Goal: Use online tool/utility: Utilize a website feature to perform a specific function

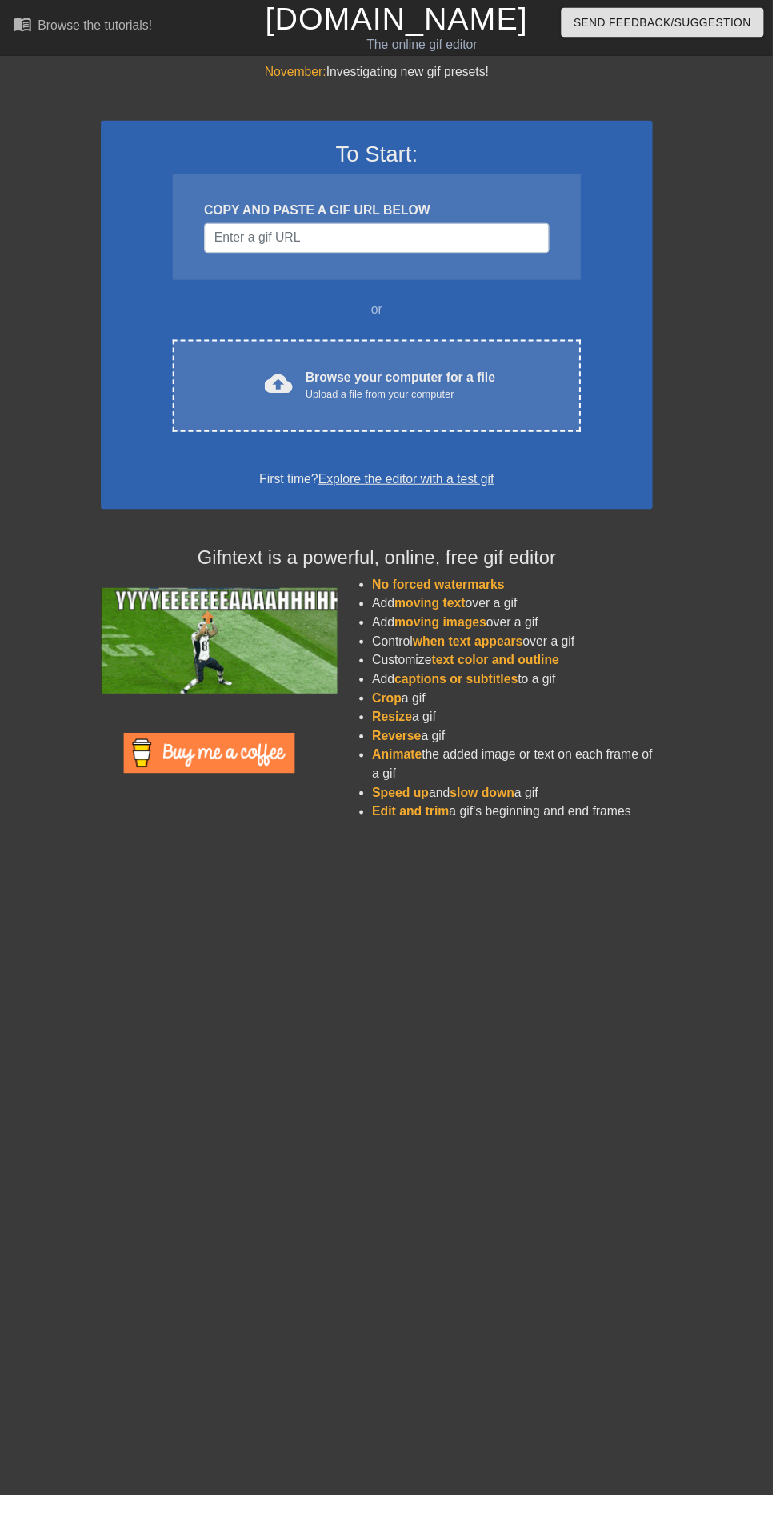
click at [484, 354] on div "cloud_upload Browse your computer for a file Upload a file from your computer C…" at bounding box center [382, 392] width 414 height 94
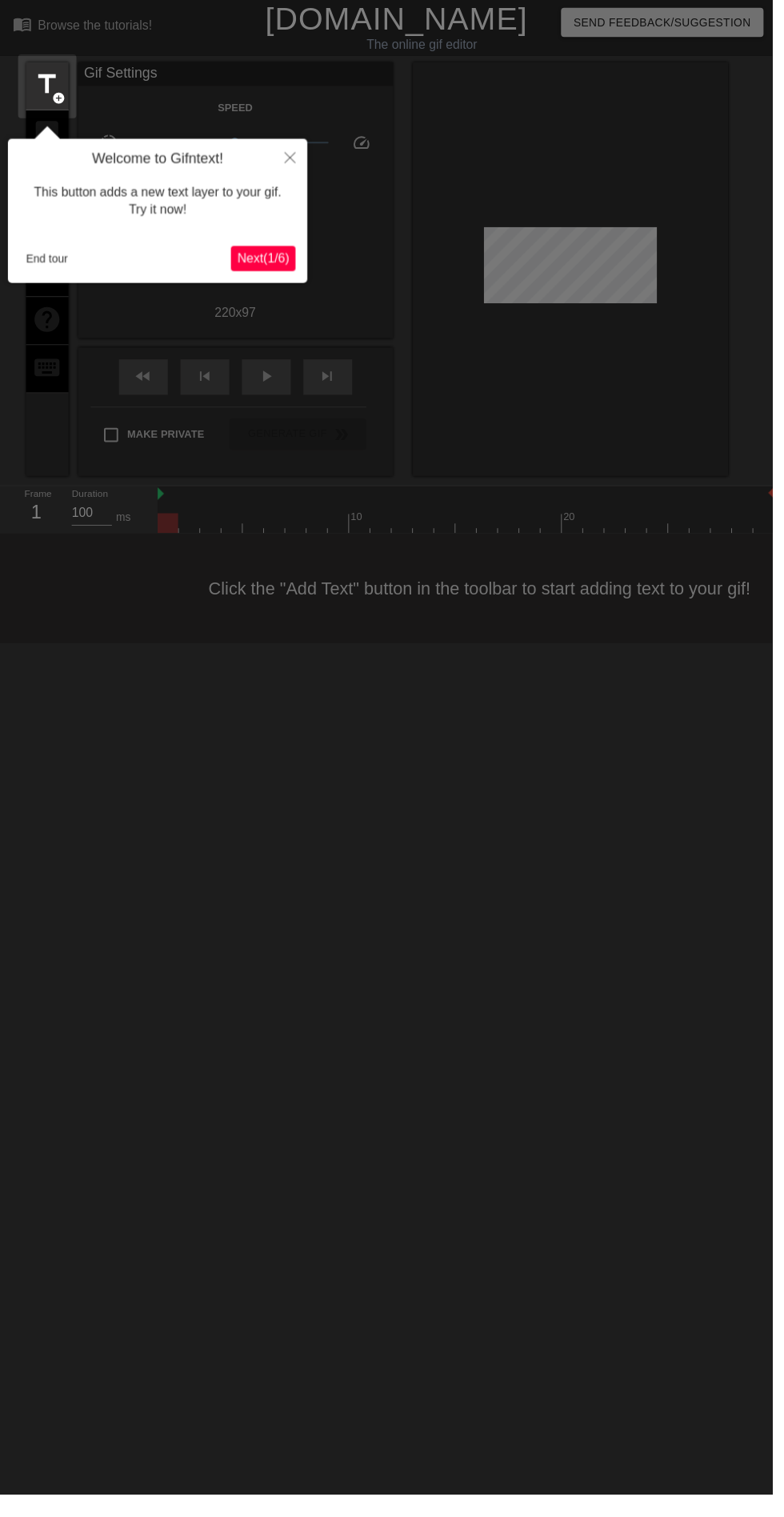
click at [695, 252] on div at bounding box center [392, 770] width 784 height 1540
click at [47, 272] on button "End tour" at bounding box center [47, 262] width 55 height 24
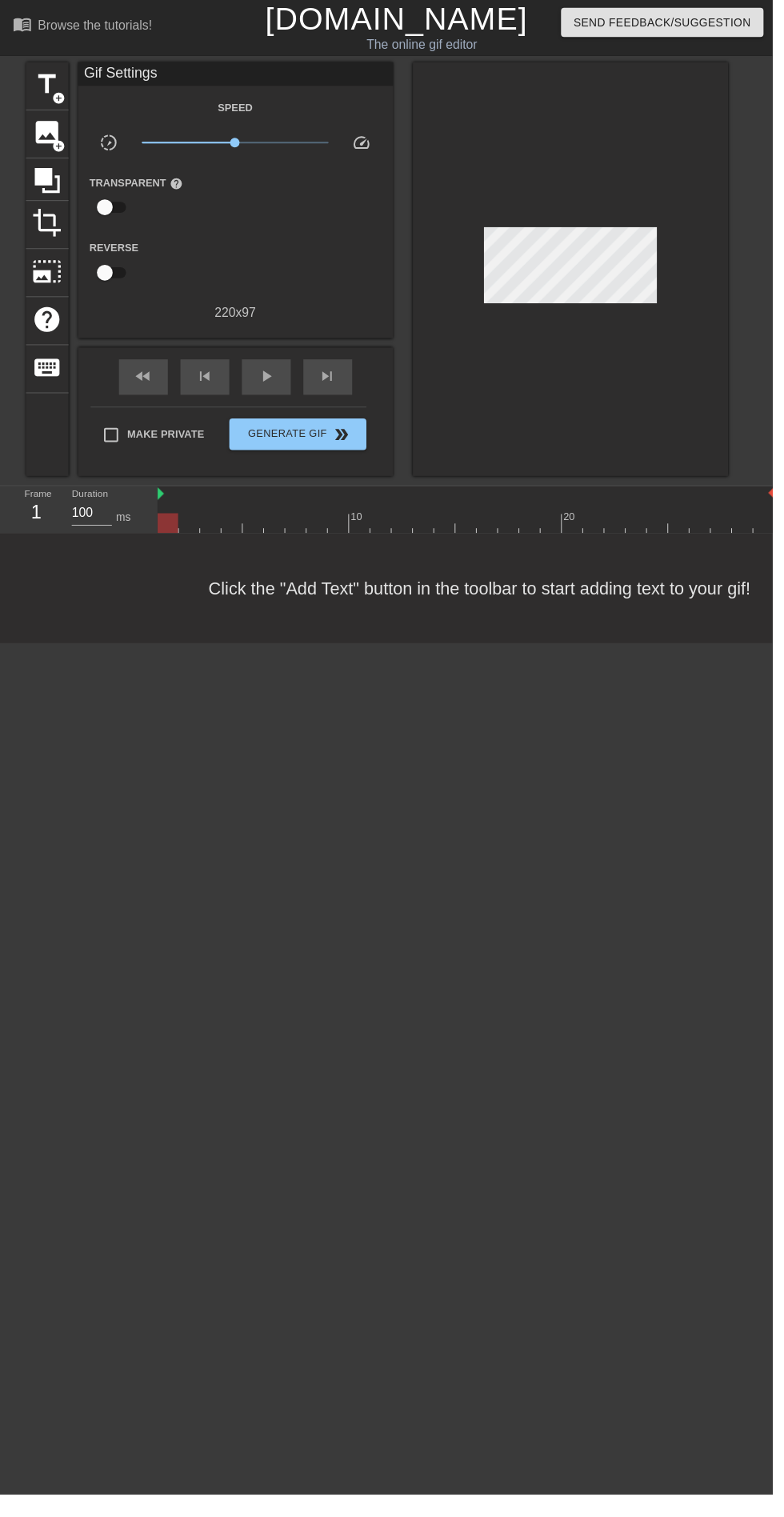
click at [50, 120] on span "image" at bounding box center [48, 135] width 30 height 30
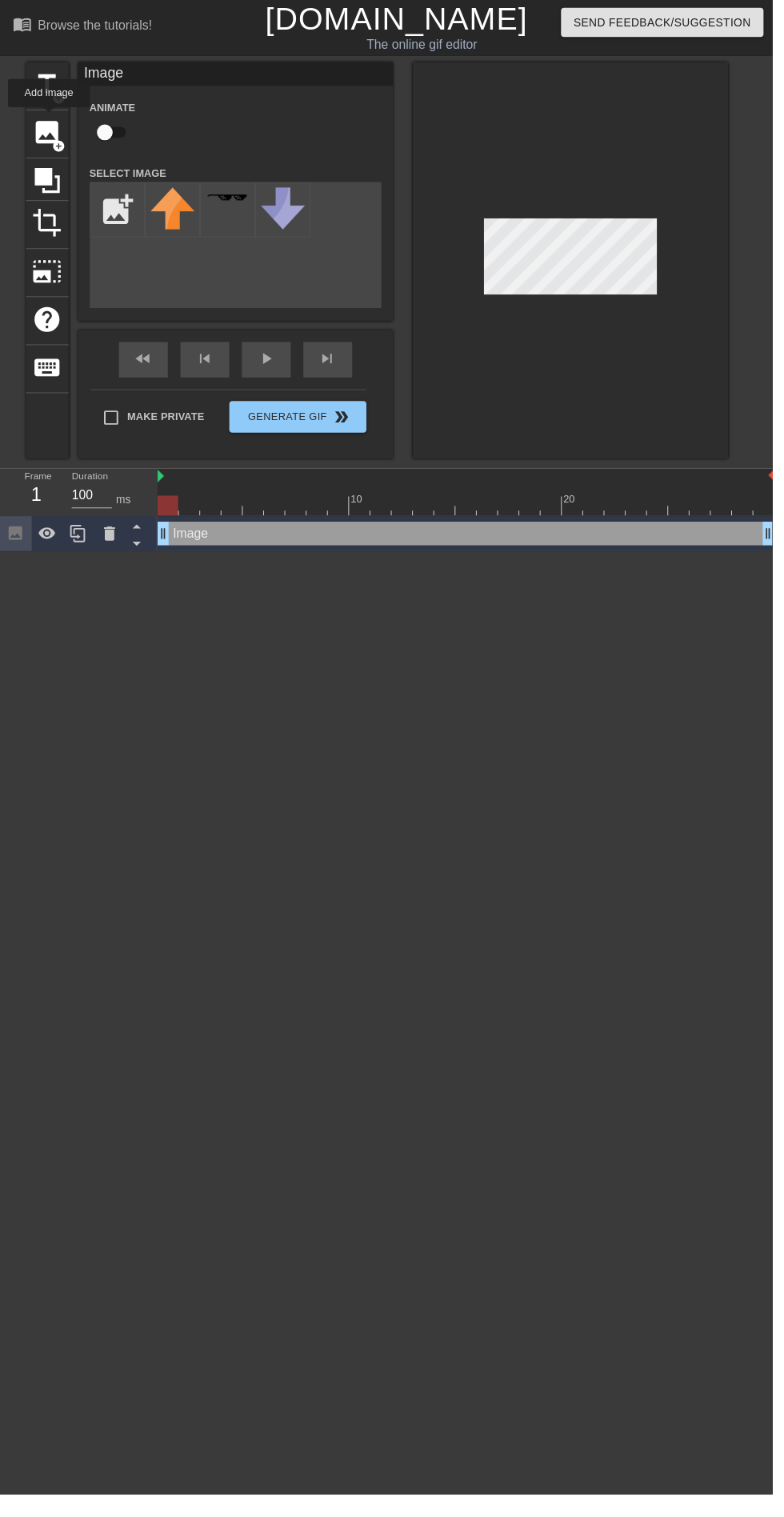
click at [107, 202] on input "file" at bounding box center [119, 212] width 54 height 54
type input "C:\fakepath\images (14).jpeg"
click at [171, 243] on img at bounding box center [175, 227] width 45 height 73
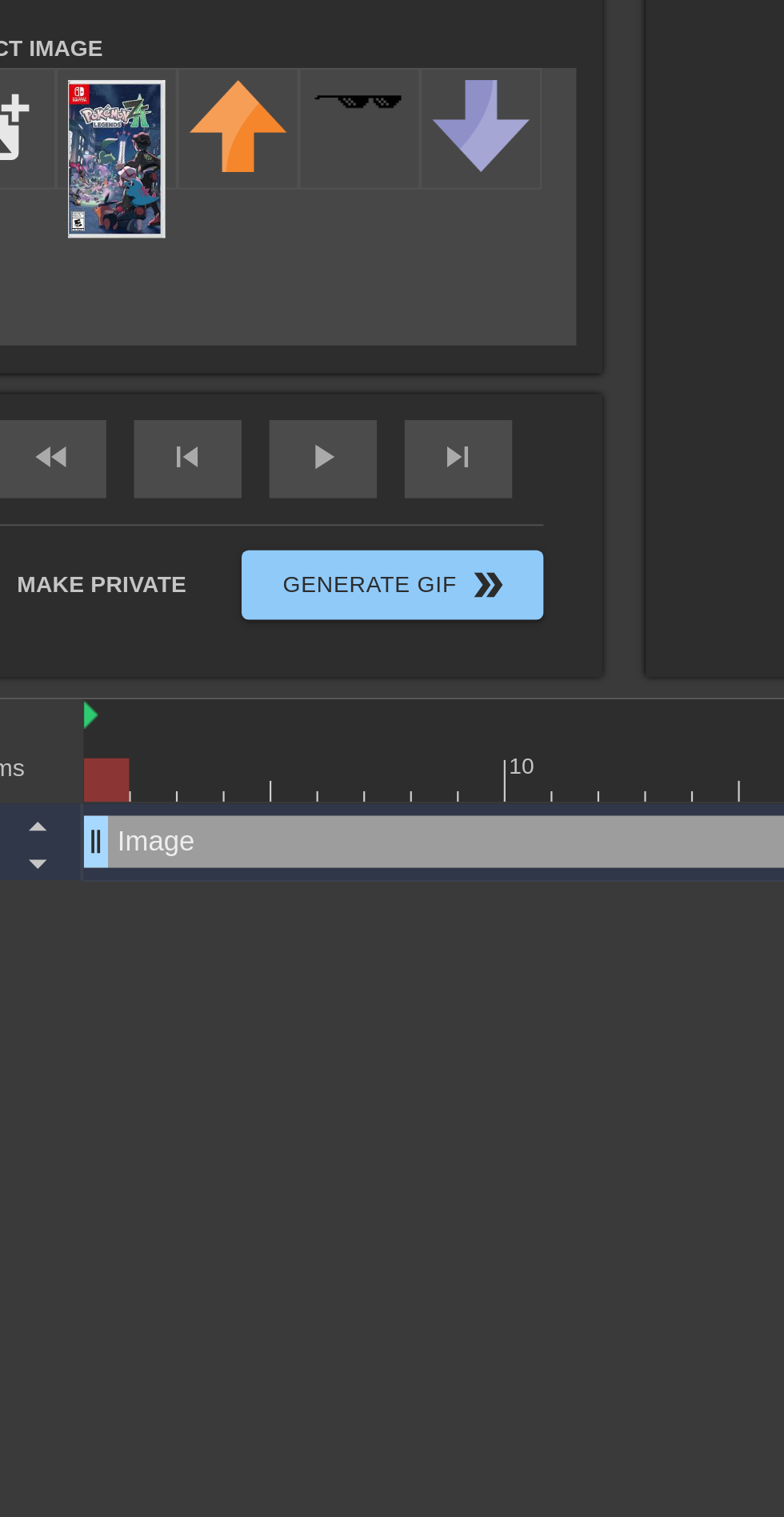
click at [285, 539] on div "Image drag_handle drag_handle" at bounding box center [473, 541] width 626 height 24
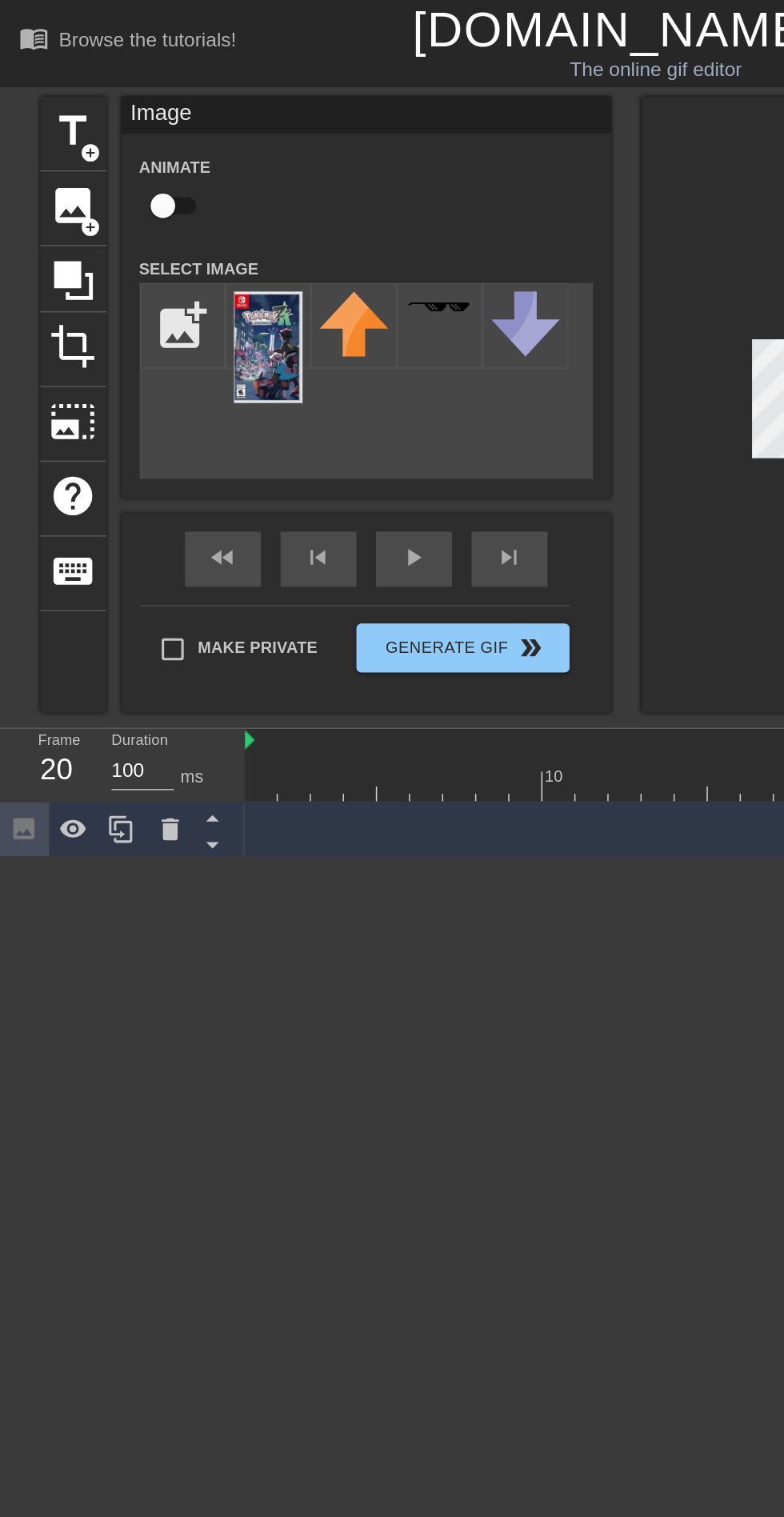
click at [178, 233] on img at bounding box center [175, 227] width 45 height 73
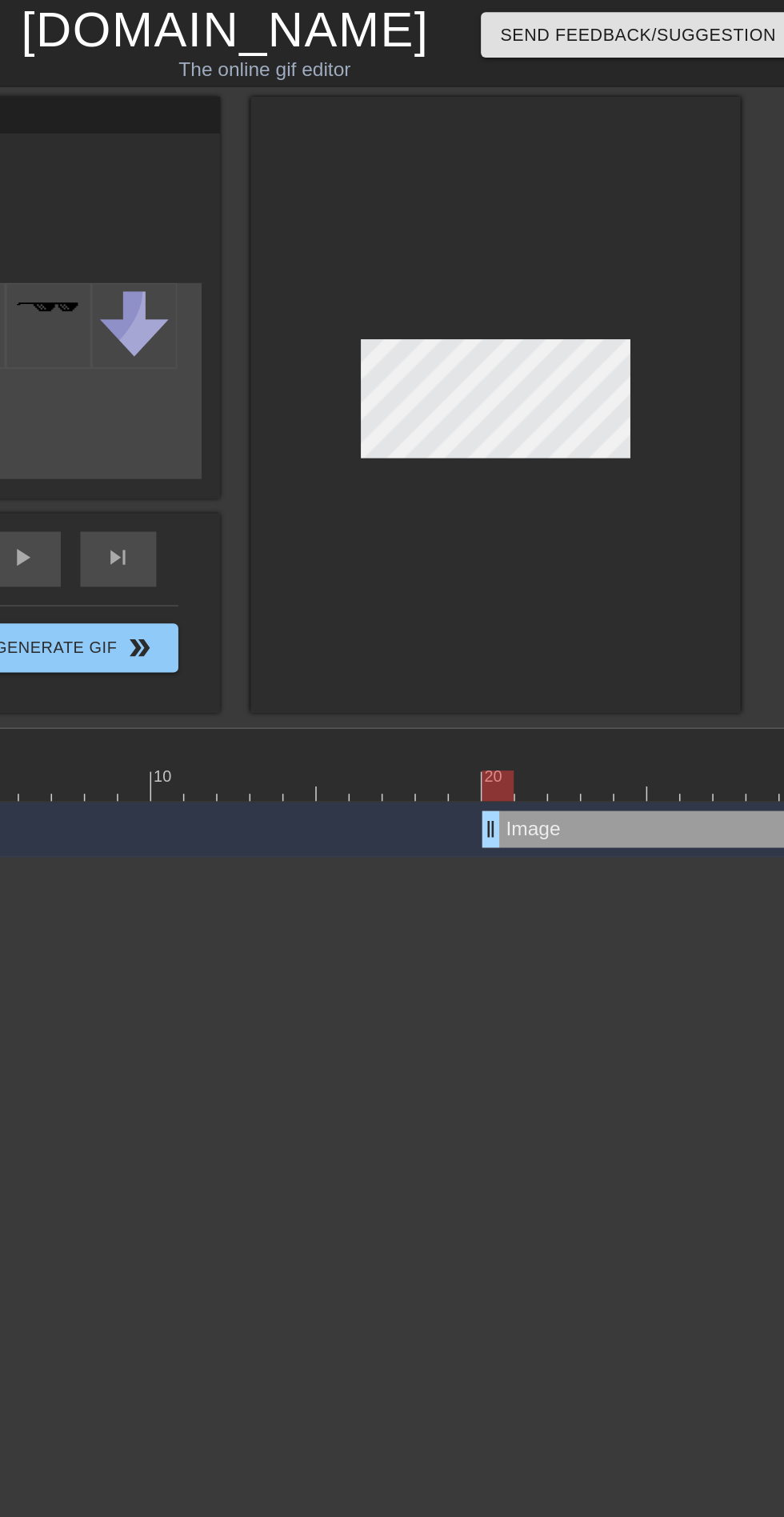
click at [496, 540] on div "10 20 Image drag_handle drag_handle" at bounding box center [472, 518] width 624 height 84
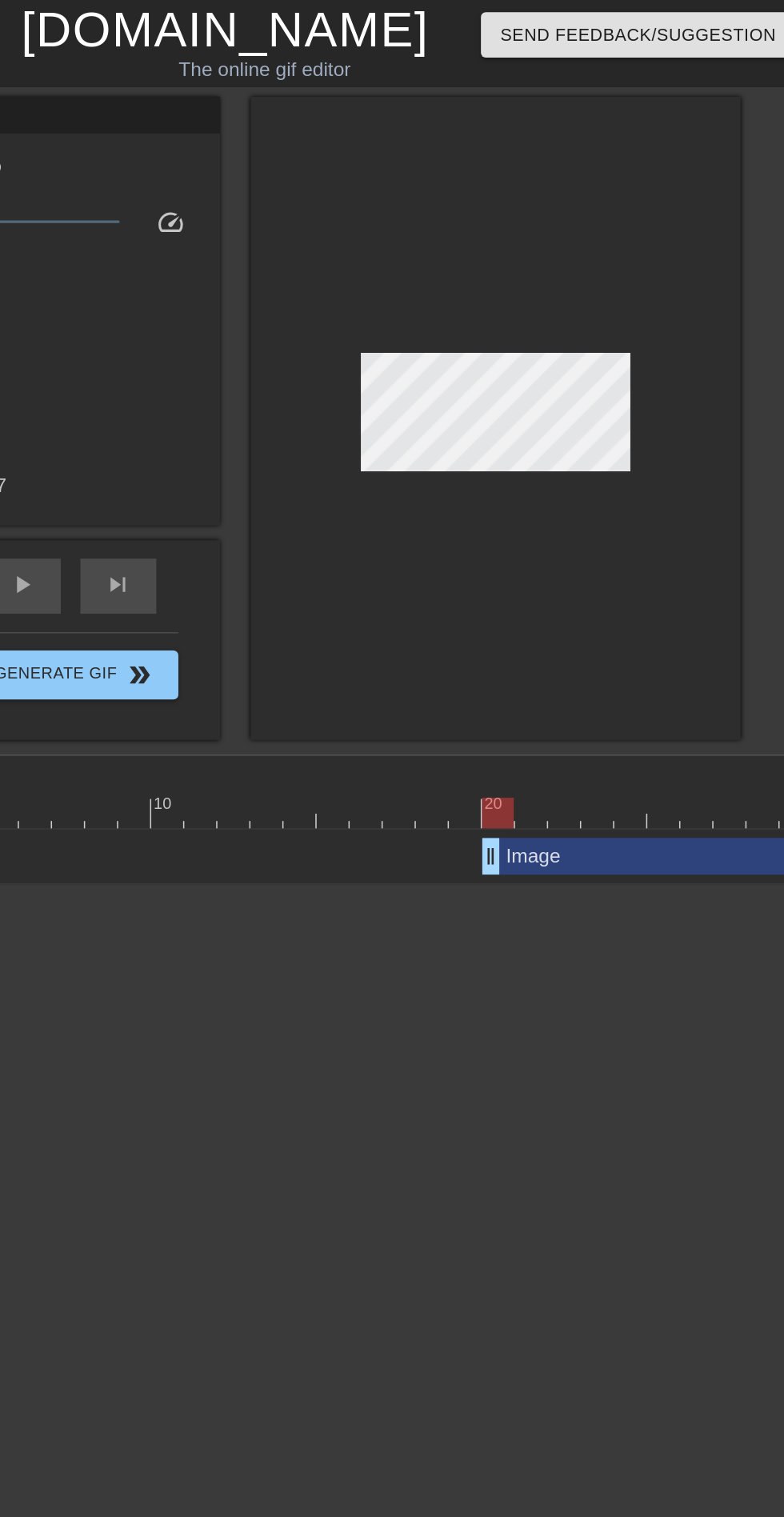
click at [473, 512] on div at bounding box center [474, 519] width 22 height 20
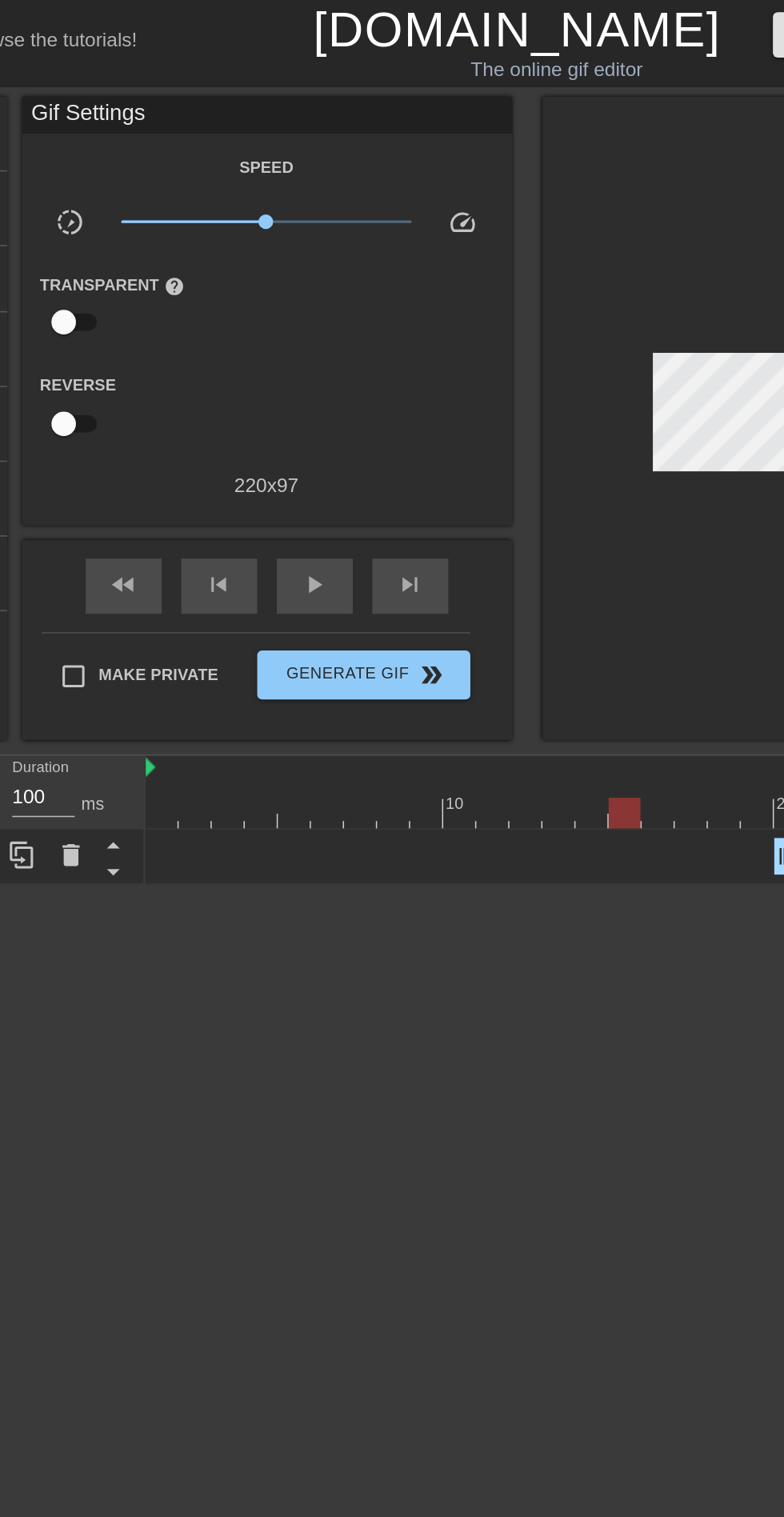
click at [304, 551] on div "Image drag_handle drag_handle" at bounding box center [473, 559] width 626 height 24
click at [310, 563] on div "Image drag_handle drag_handle" at bounding box center [473, 559] width 626 height 24
click at [343, 524] on div at bounding box center [473, 531] width 626 height 20
click at [383, 547] on div "Image drag_handle drag_handle" at bounding box center [473, 559] width 626 height 24
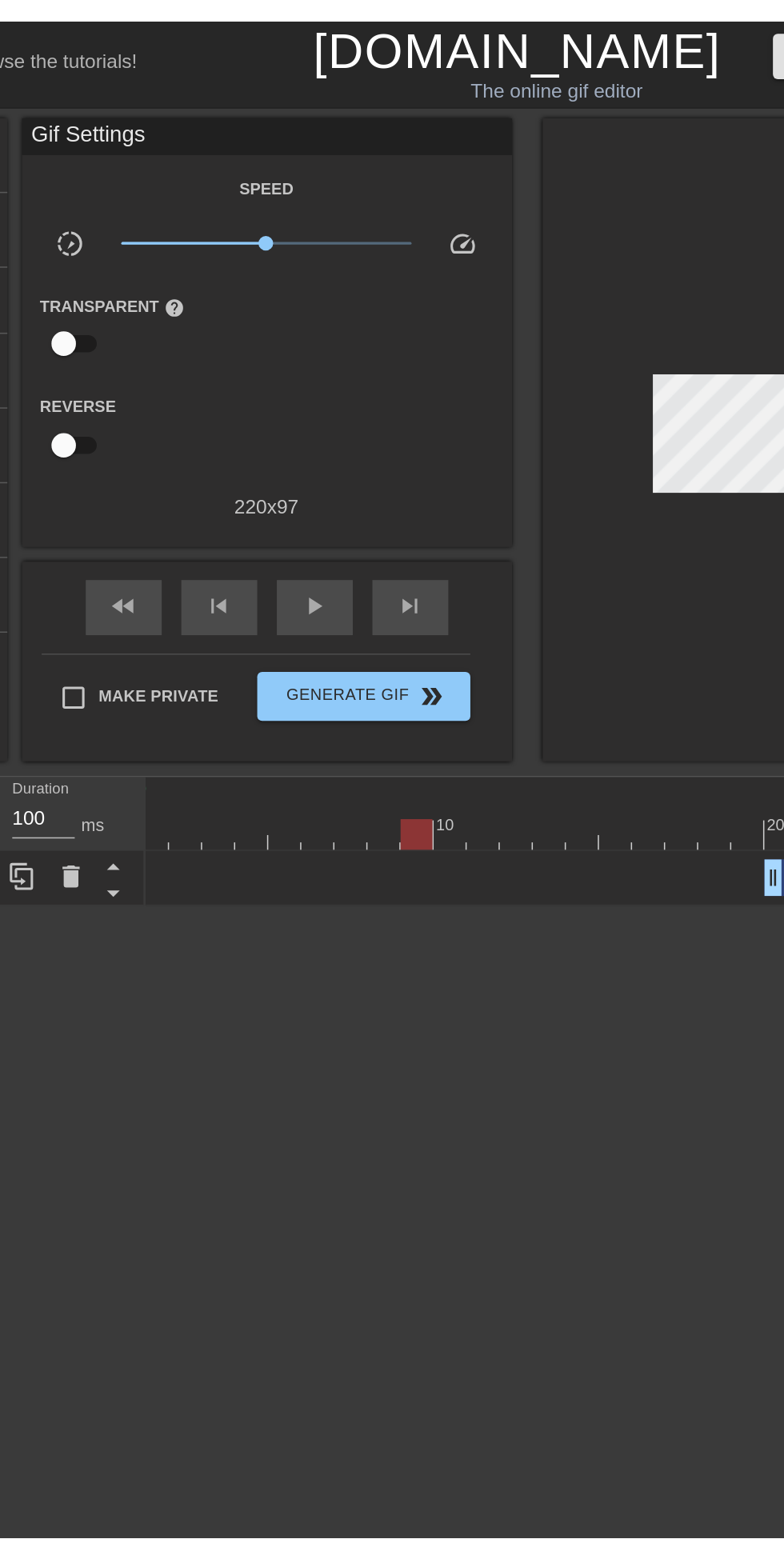
scroll to position [0, 3]
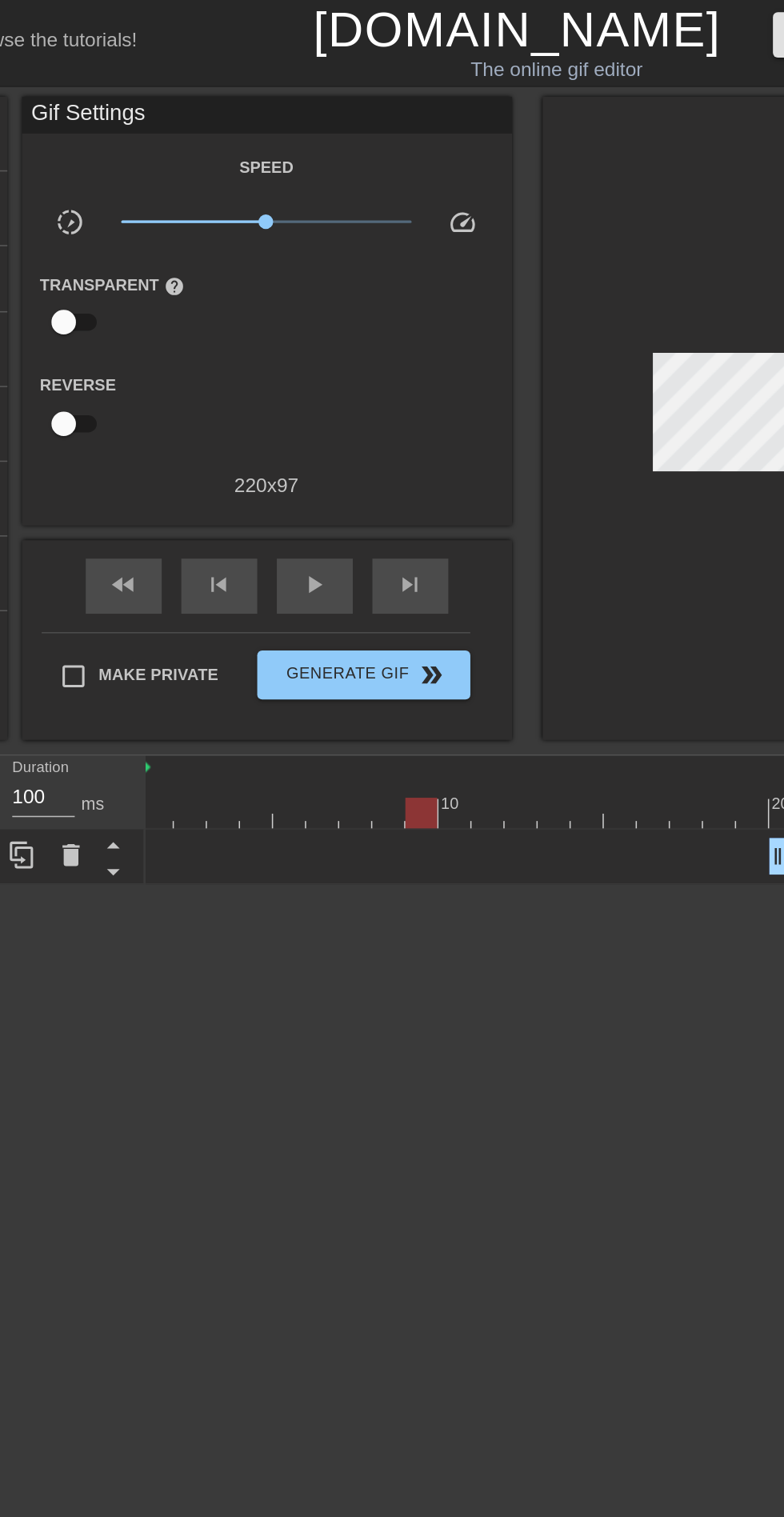
click at [469, 522] on div at bounding box center [469, 531] width 626 height 20
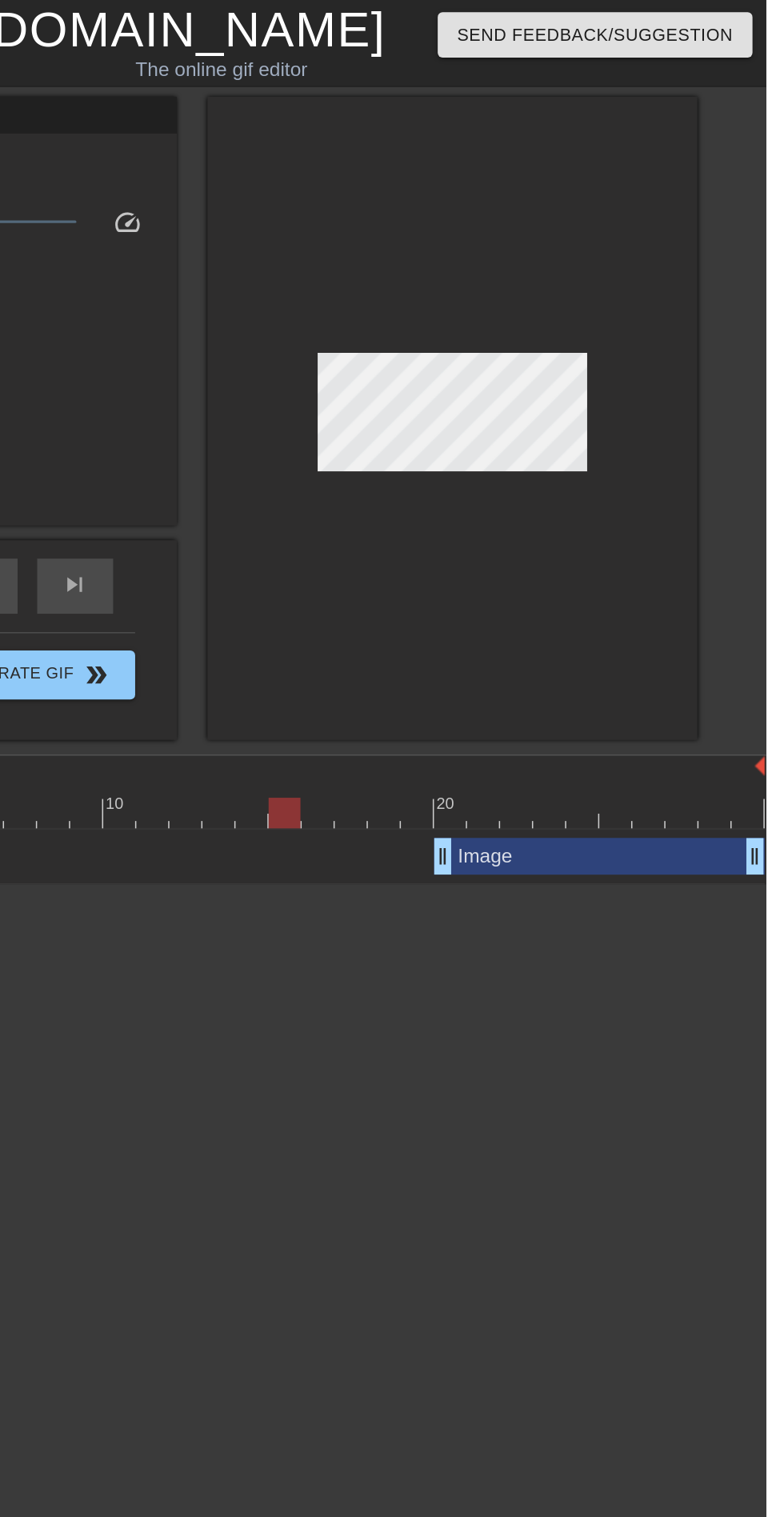
click at [547, 520] on div at bounding box center [549, 525] width 3 height 16
click at [594, 527] on div at bounding box center [469, 531] width 626 height 20
click at [670, 520] on div at bounding box center [665, 519] width 22 height 20
click at [702, 516] on div at bounding box center [708, 519] width 22 height 20
click at [741, 520] on div at bounding box center [751, 519] width 22 height 20
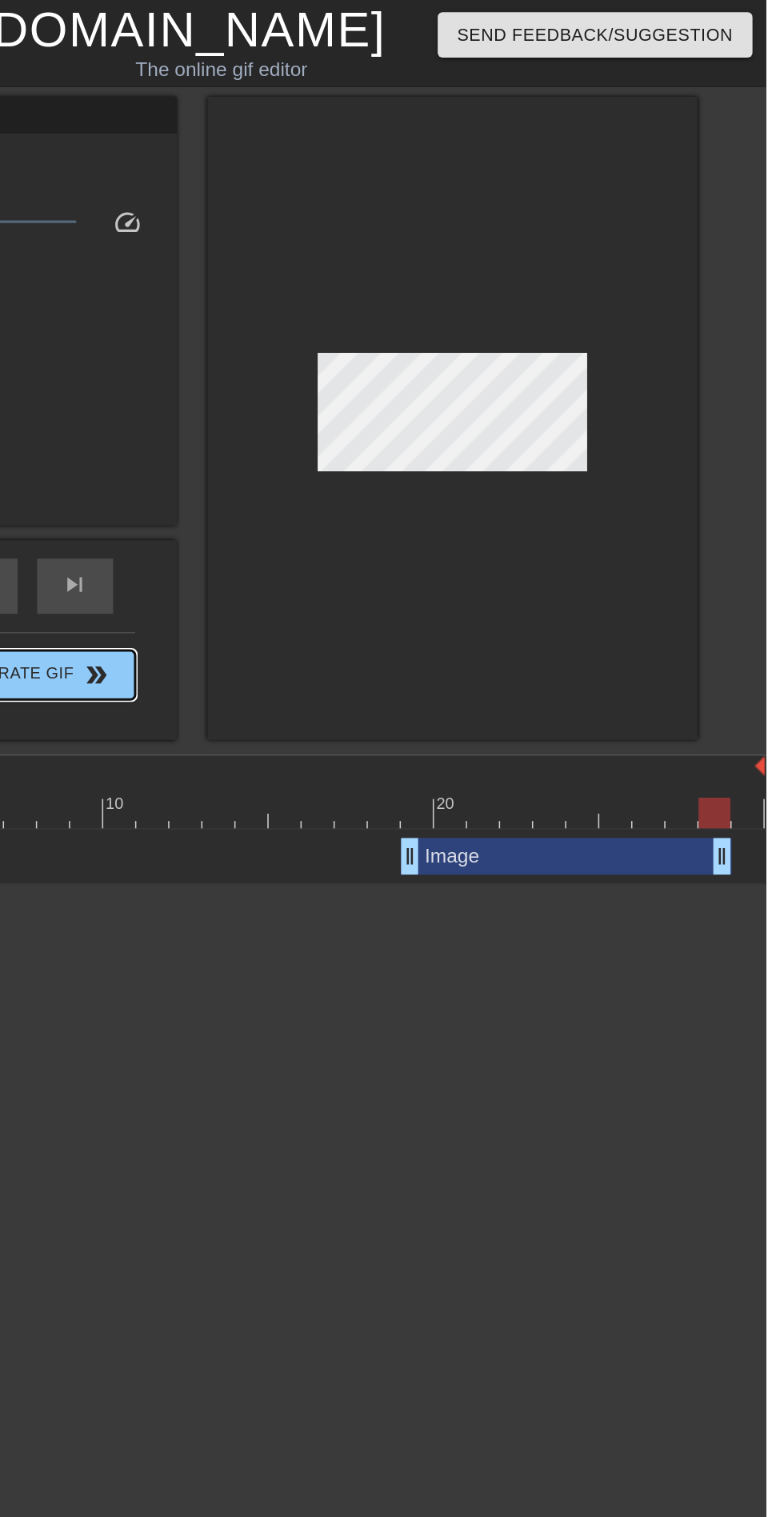
click at [354, 434] on span "Generate Gif double_arrow" at bounding box center [302, 441] width 125 height 19
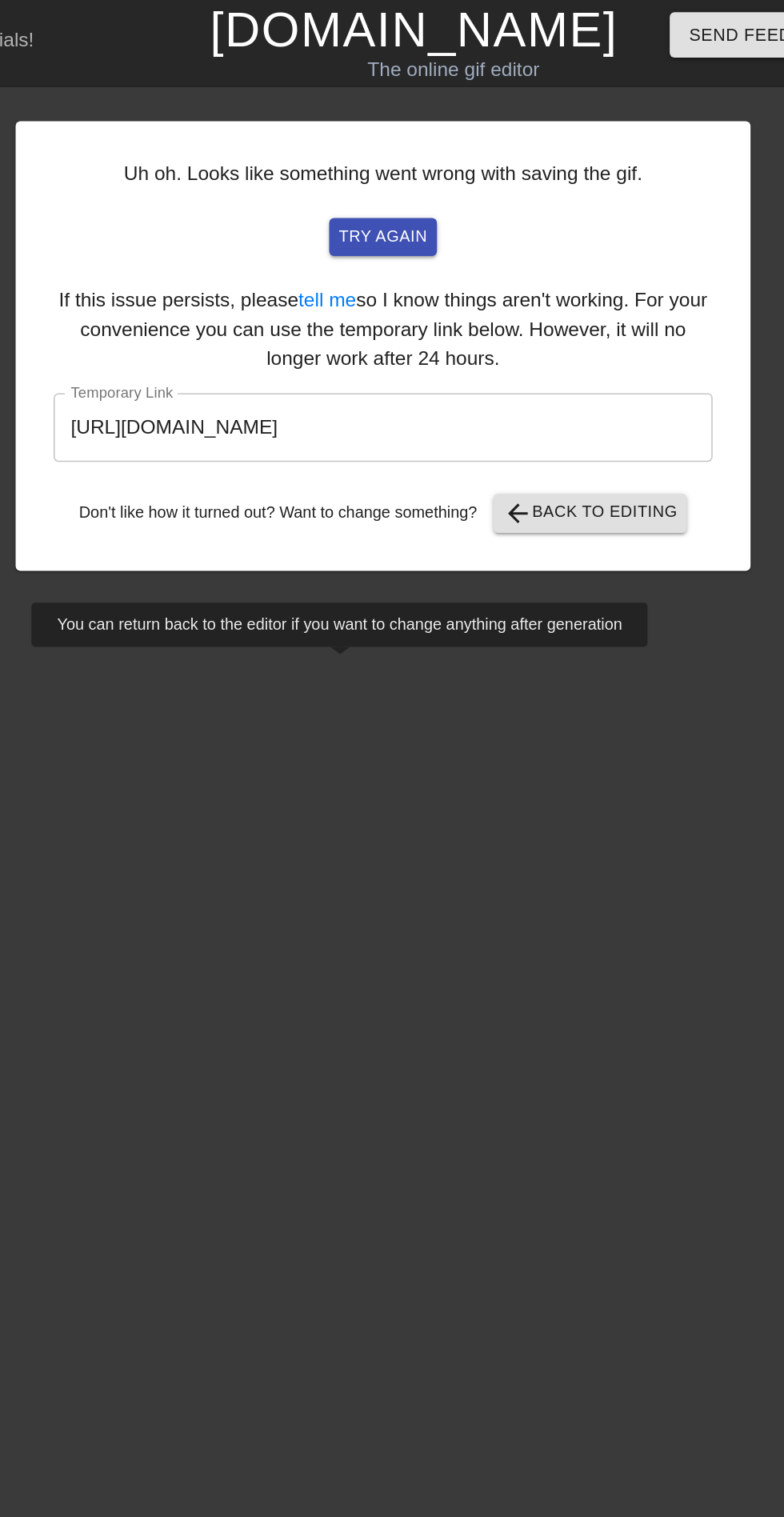
click at [466, 278] on input "https://www.gifntext.com/temp_generations/a6jjpl5l.gif" at bounding box center [382, 279] width 430 height 45
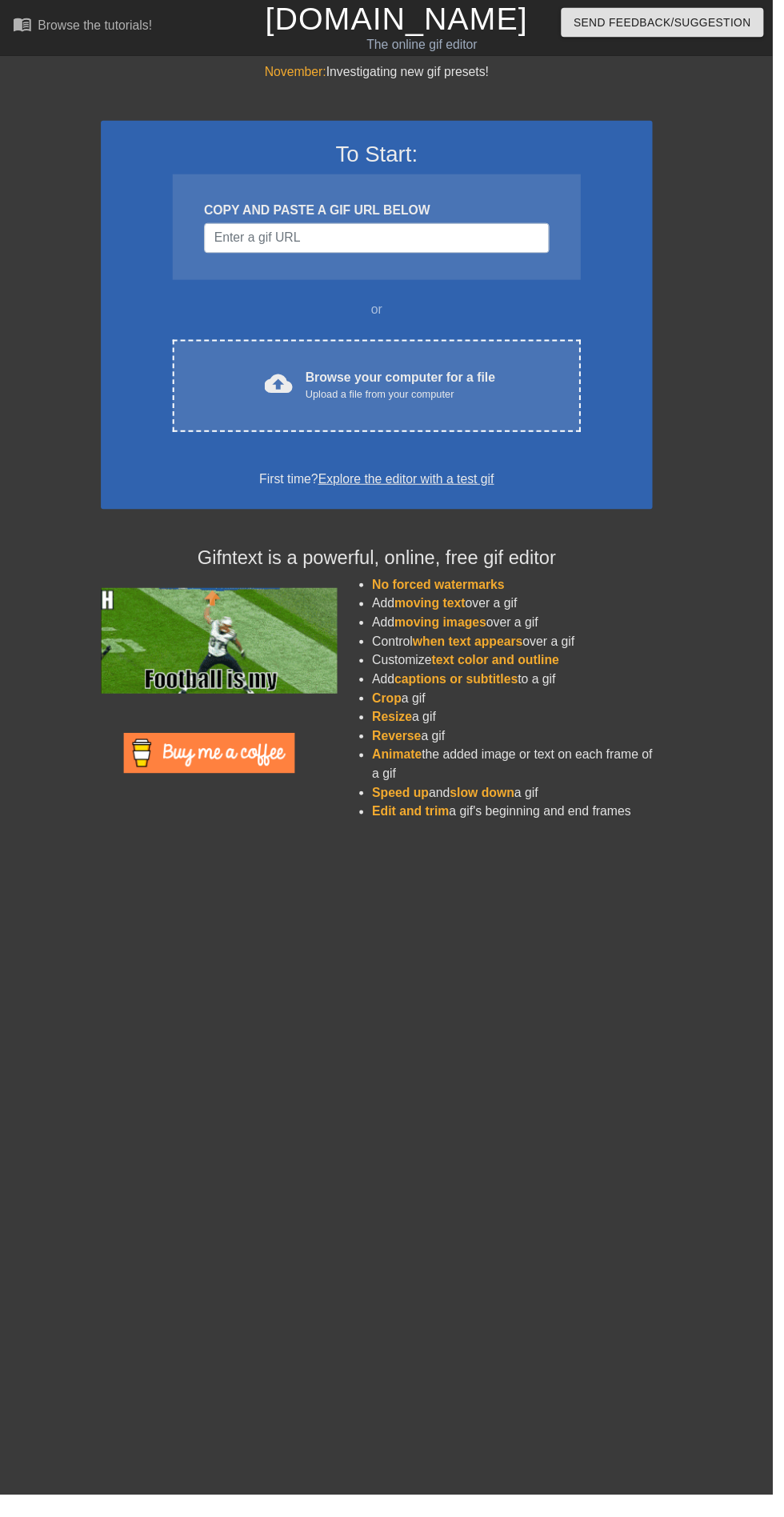
click at [468, 406] on div "Upload a file from your computer" at bounding box center [407, 400] width 193 height 16
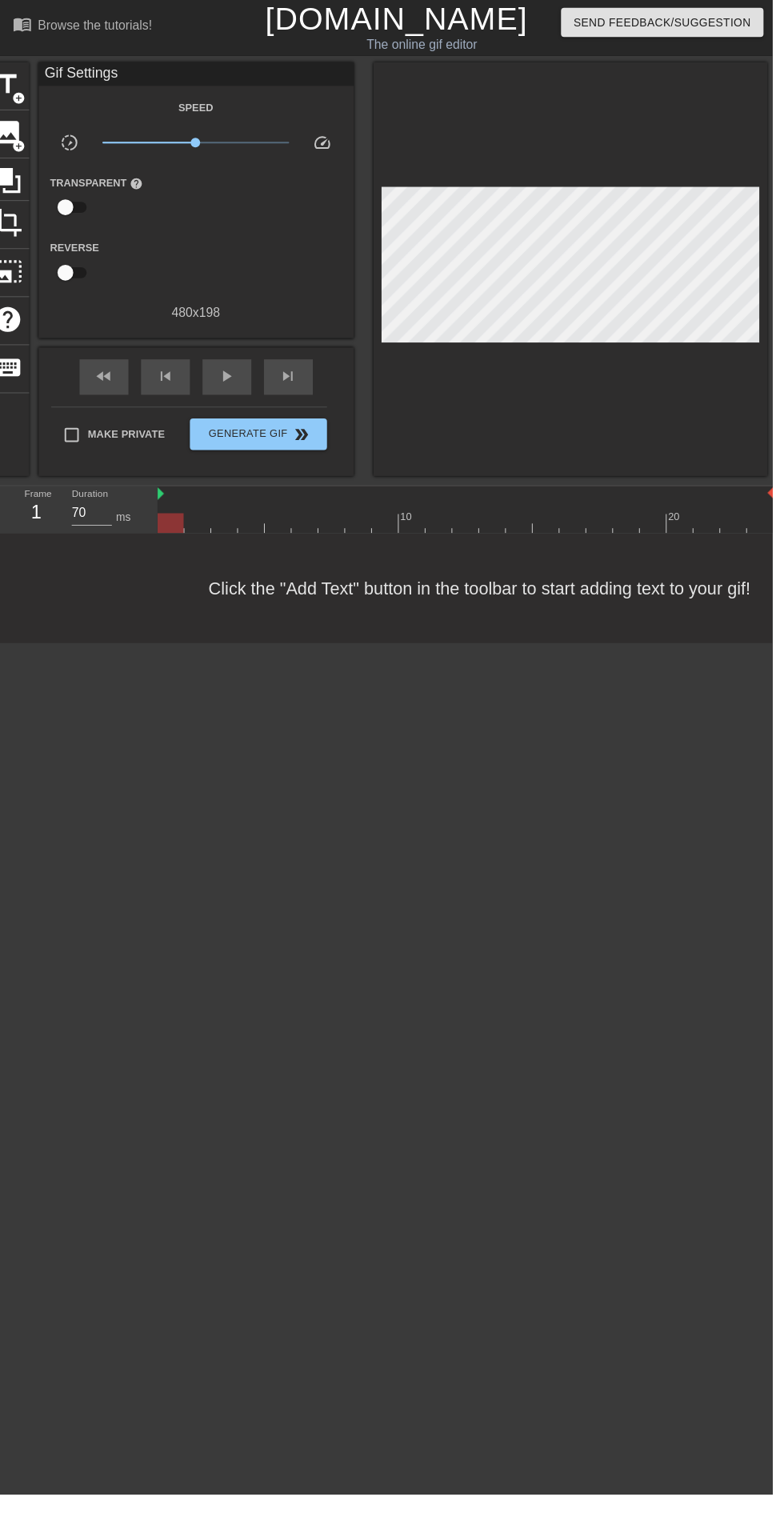
click at [12, 80] on span "title" at bounding box center [8, 85] width 30 height 30
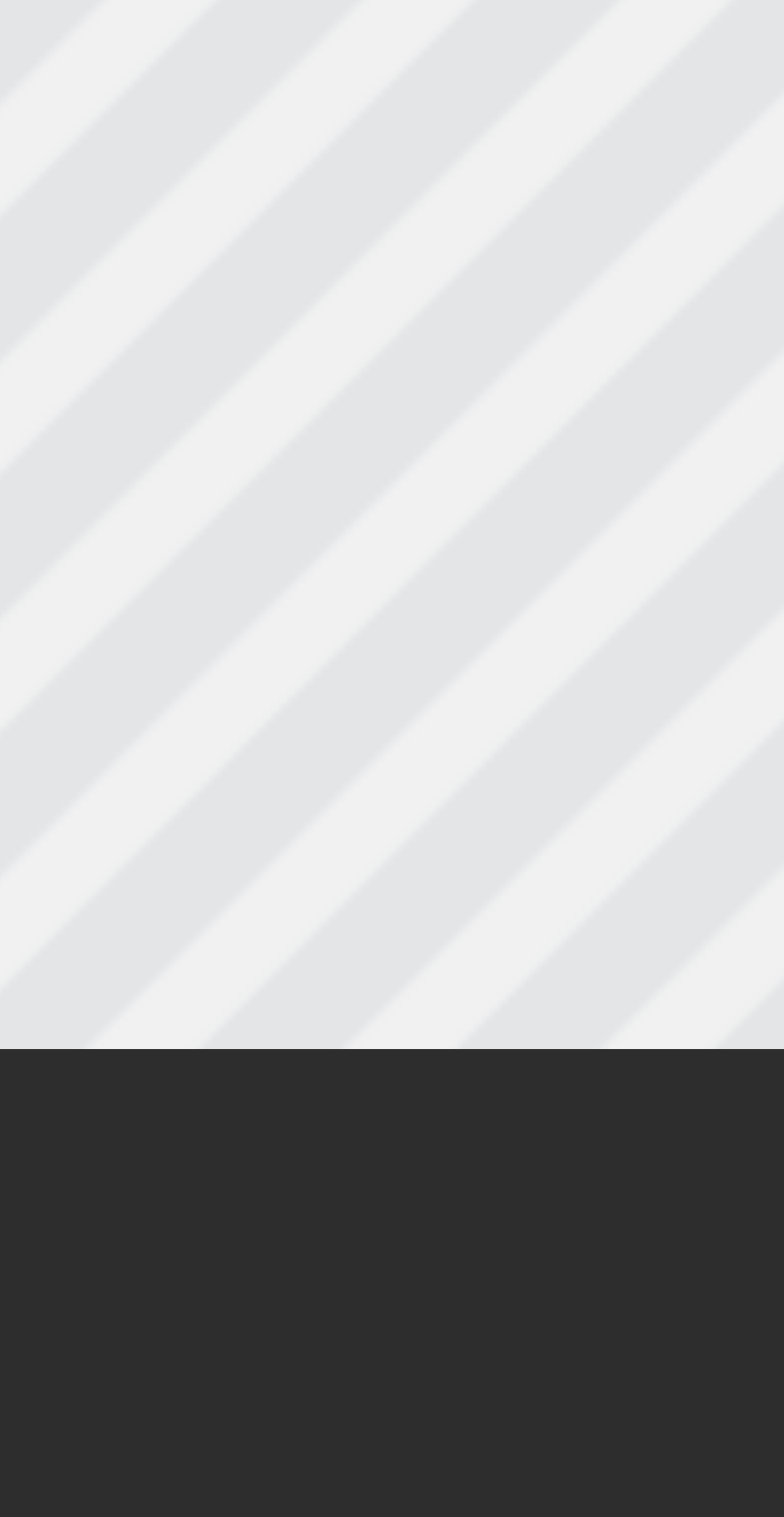
scroll to position [0, 2]
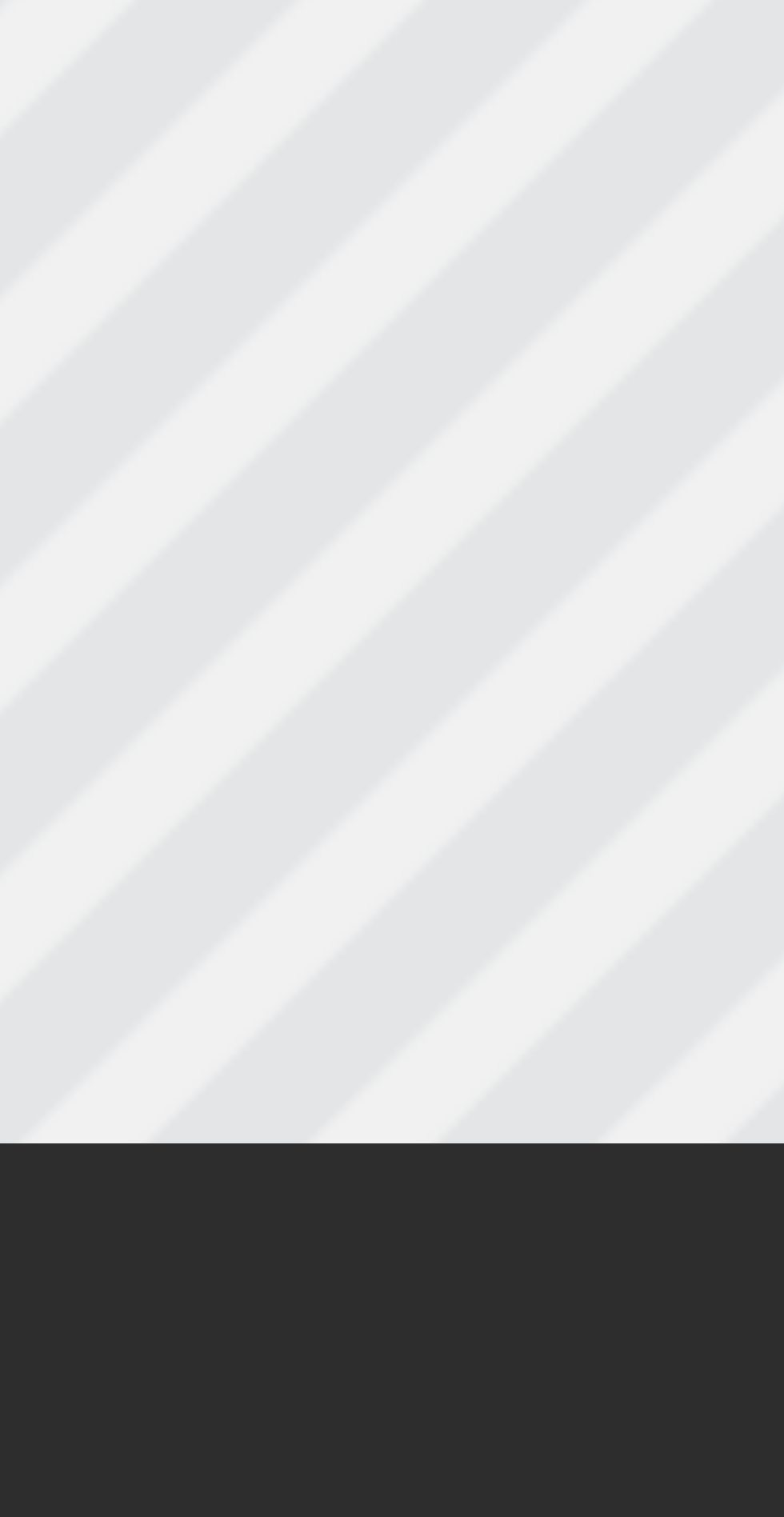
type textarea "New text"
type input "New text"
type textarea "New text"
type input "New text"
type textarea "New tex"
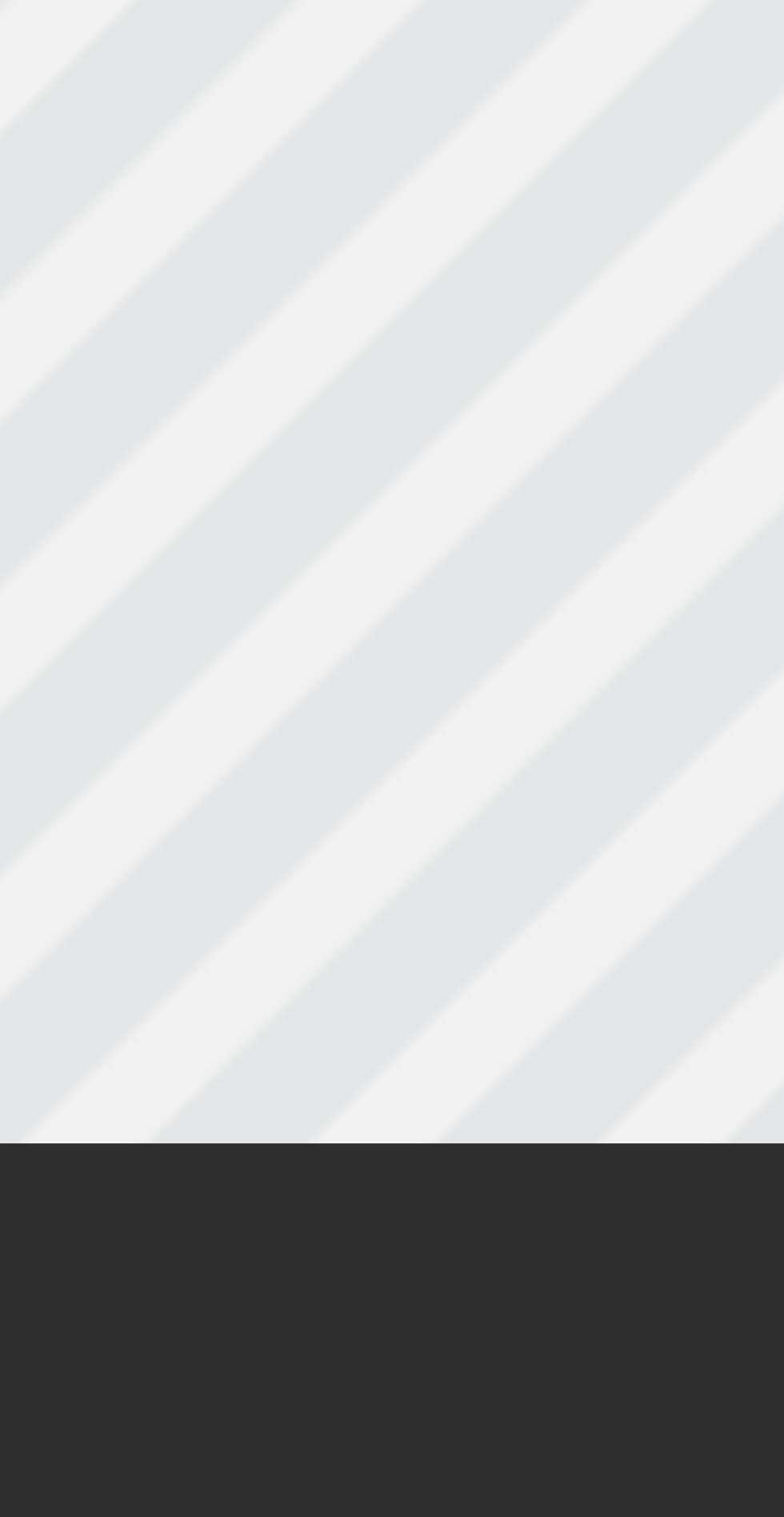
type input "New tex"
type textarea "New te"
type input "New te"
type textarea "New t"
type input "New t"
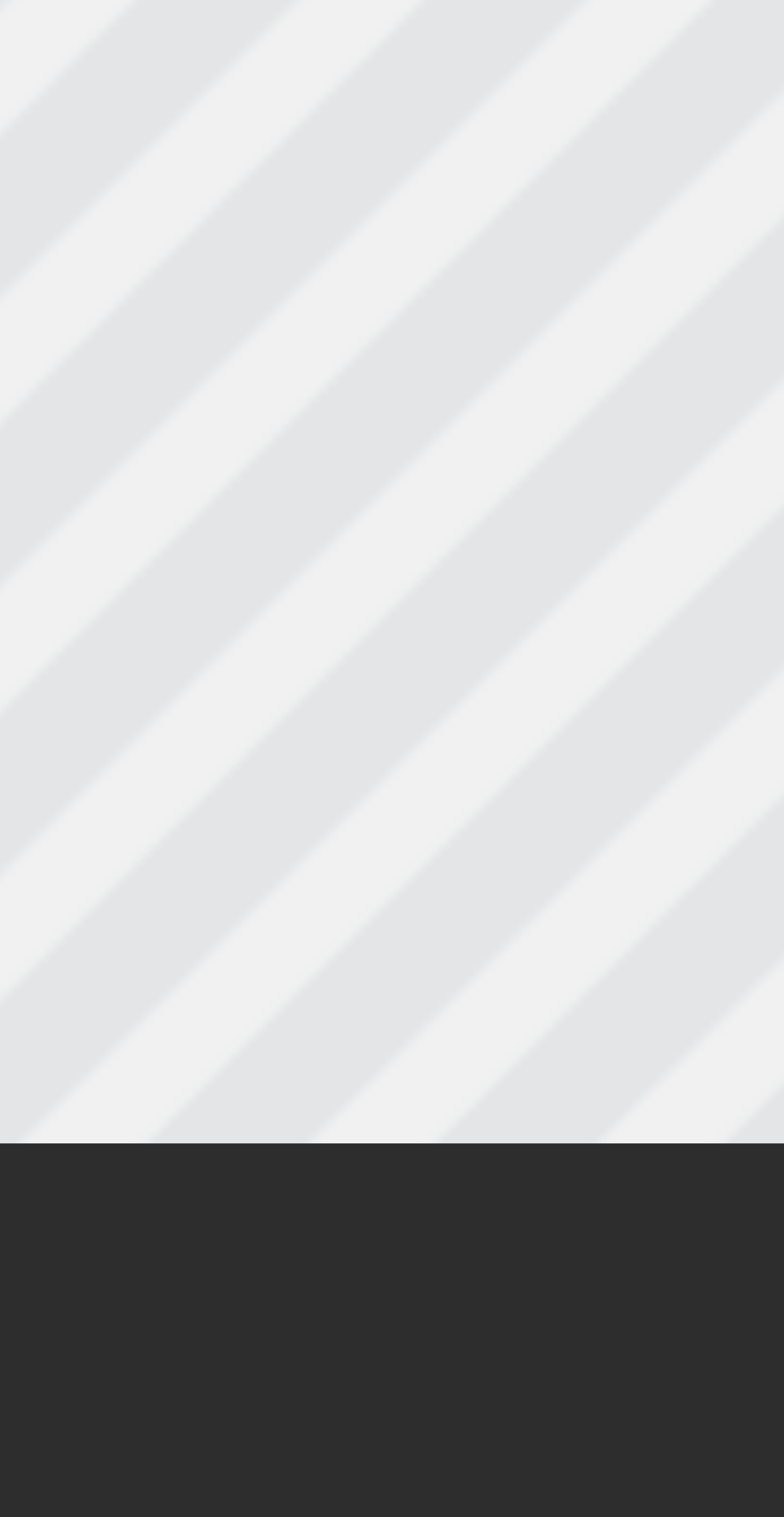
type textarea "New"
type input "New"
type textarea "New"
type input "New"
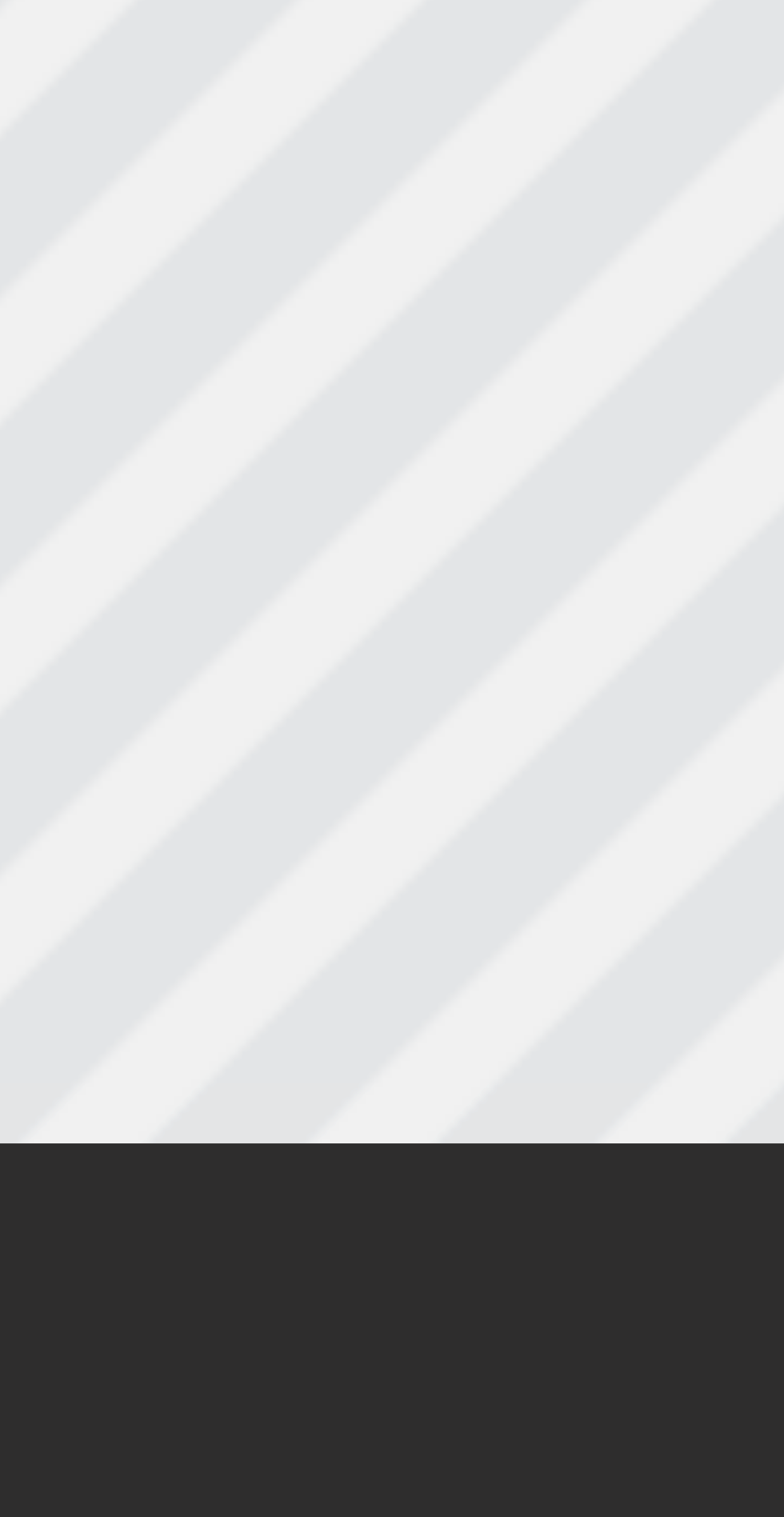
type textarea "Ne"
type input "Ne"
type textarea "N"
type input "N"
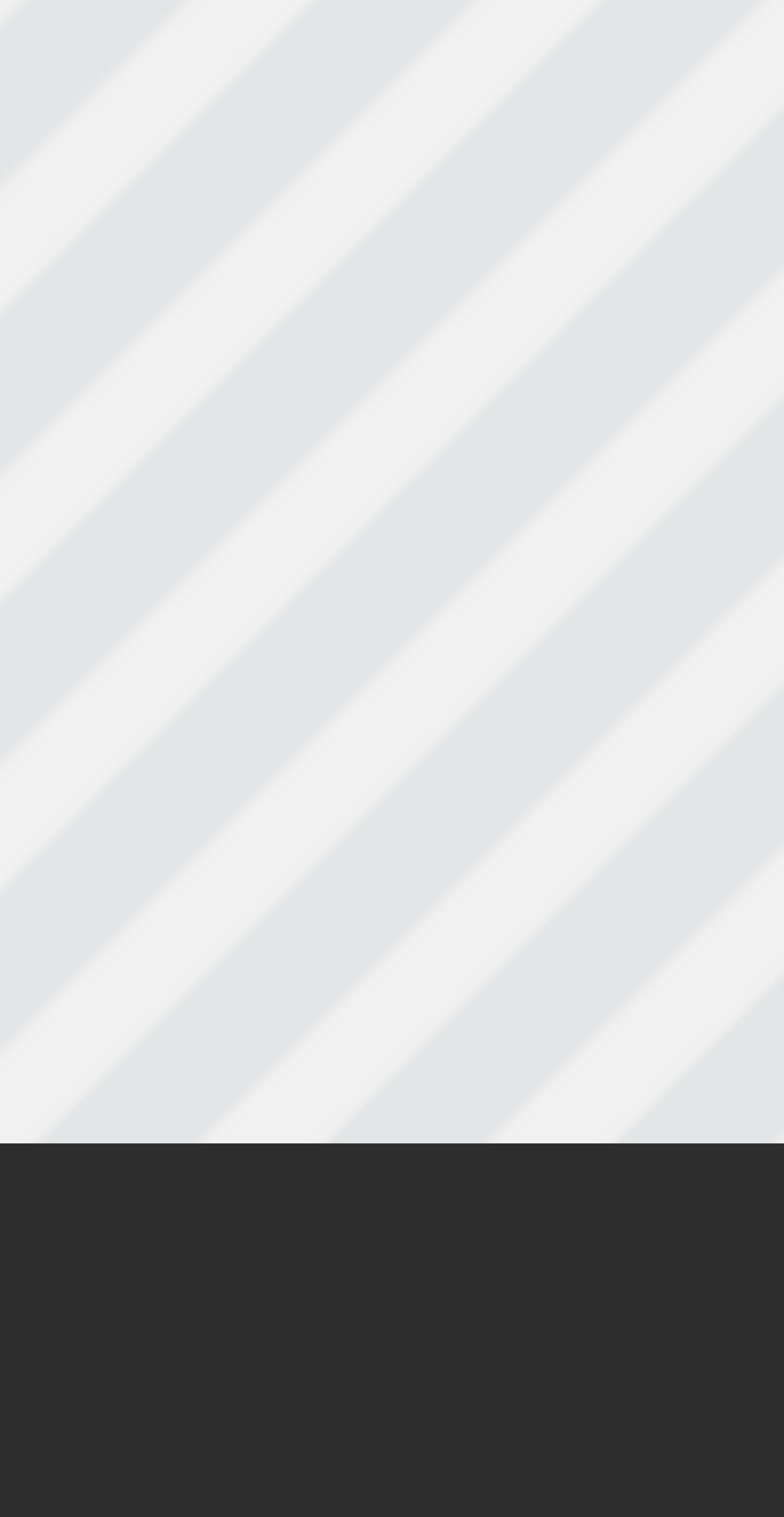
type textarea "W"
type input "W"
type textarea "Wh"
type input "Wh"
type textarea "Why"
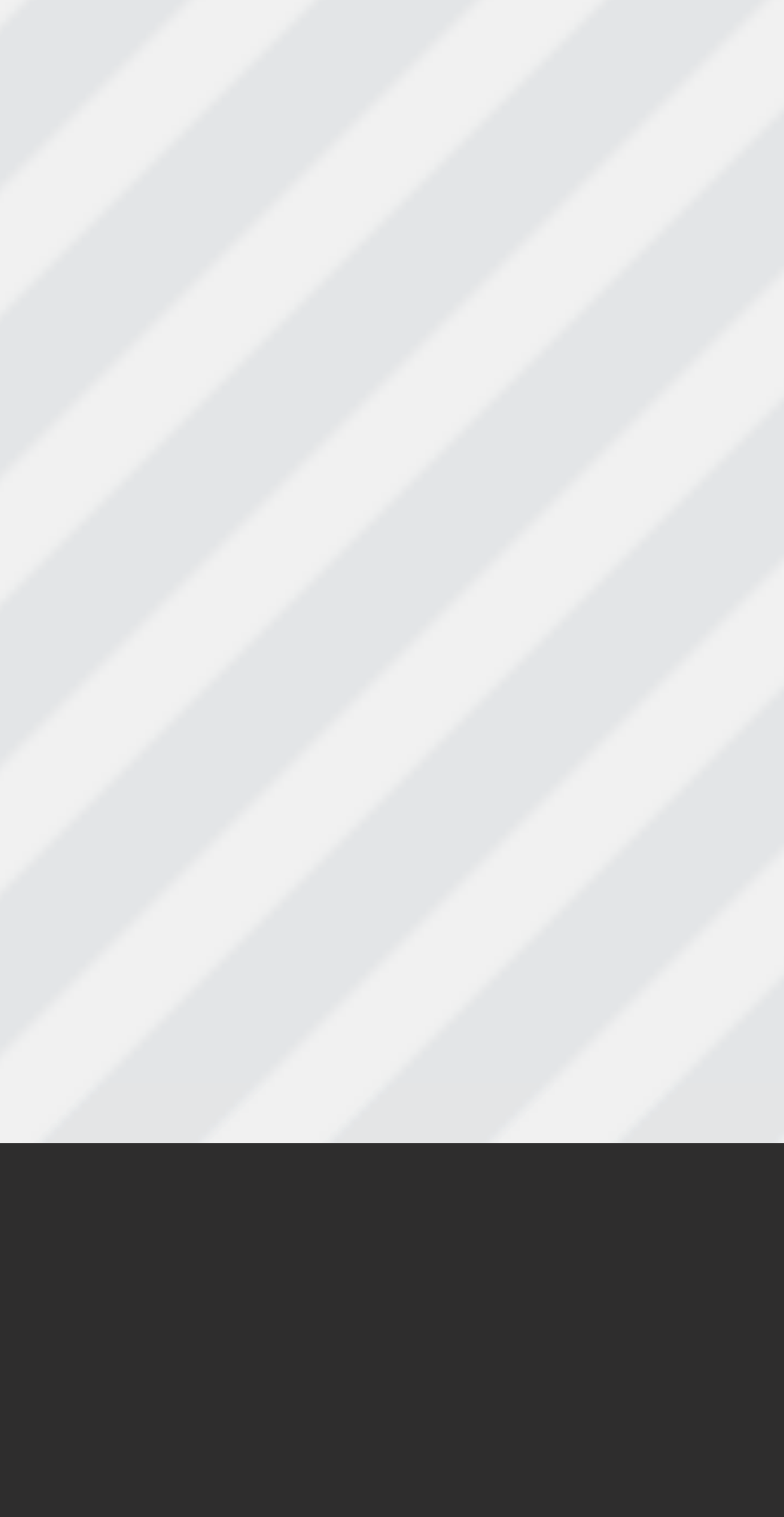
type input "Why"
type textarea "Why"
type input "Why"
type textarea "Why d"
type input "Why d"
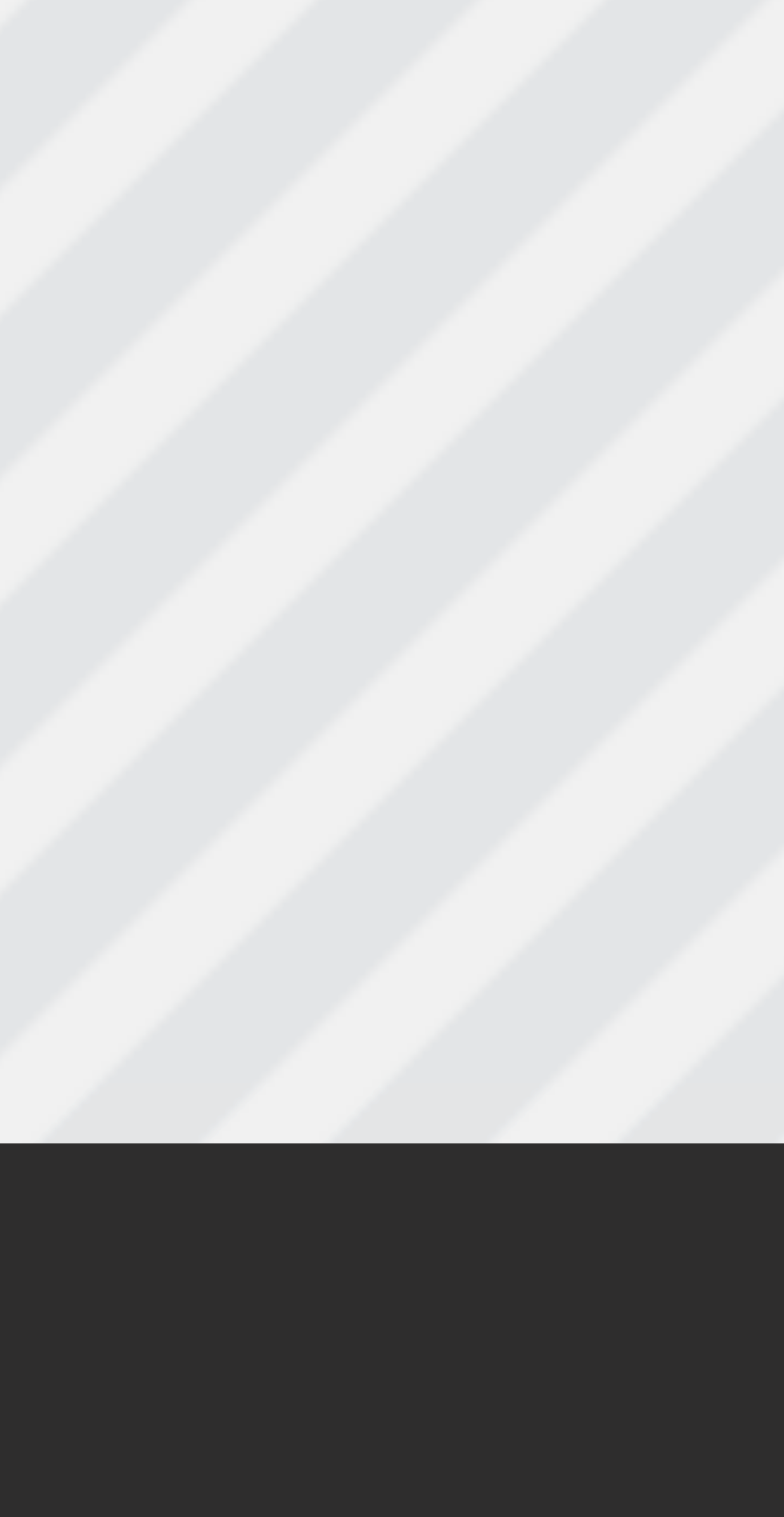
type textarea "Why dh"
type input "Why dh"
type textarea "Why dho"
type input "Why dho"
type textarea "Why dhou"
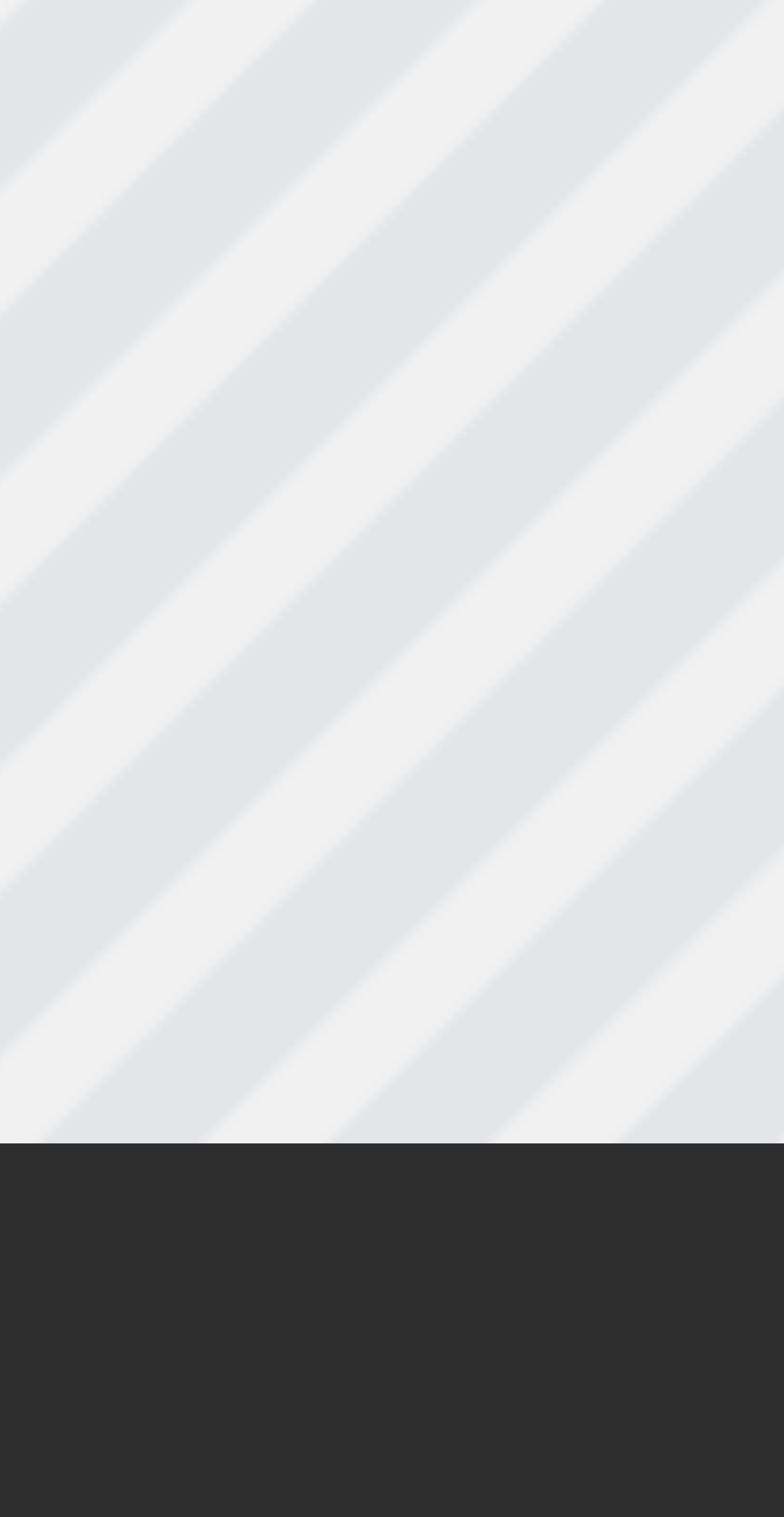
type input "Why dhou"
type textarea "Why dhoul"
type input "Why dhoul"
type textarea "Why dhould"
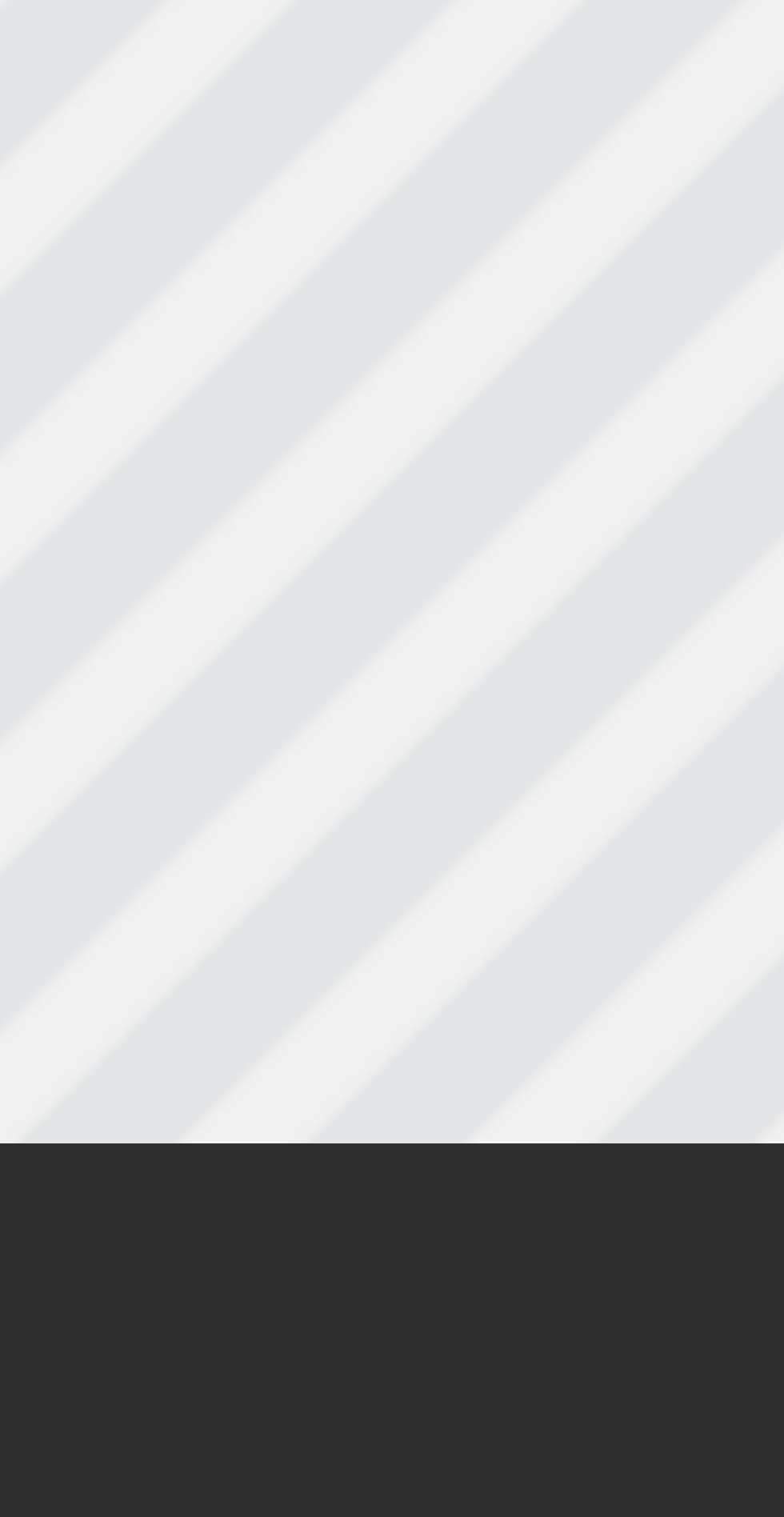
type input "Why dhould"
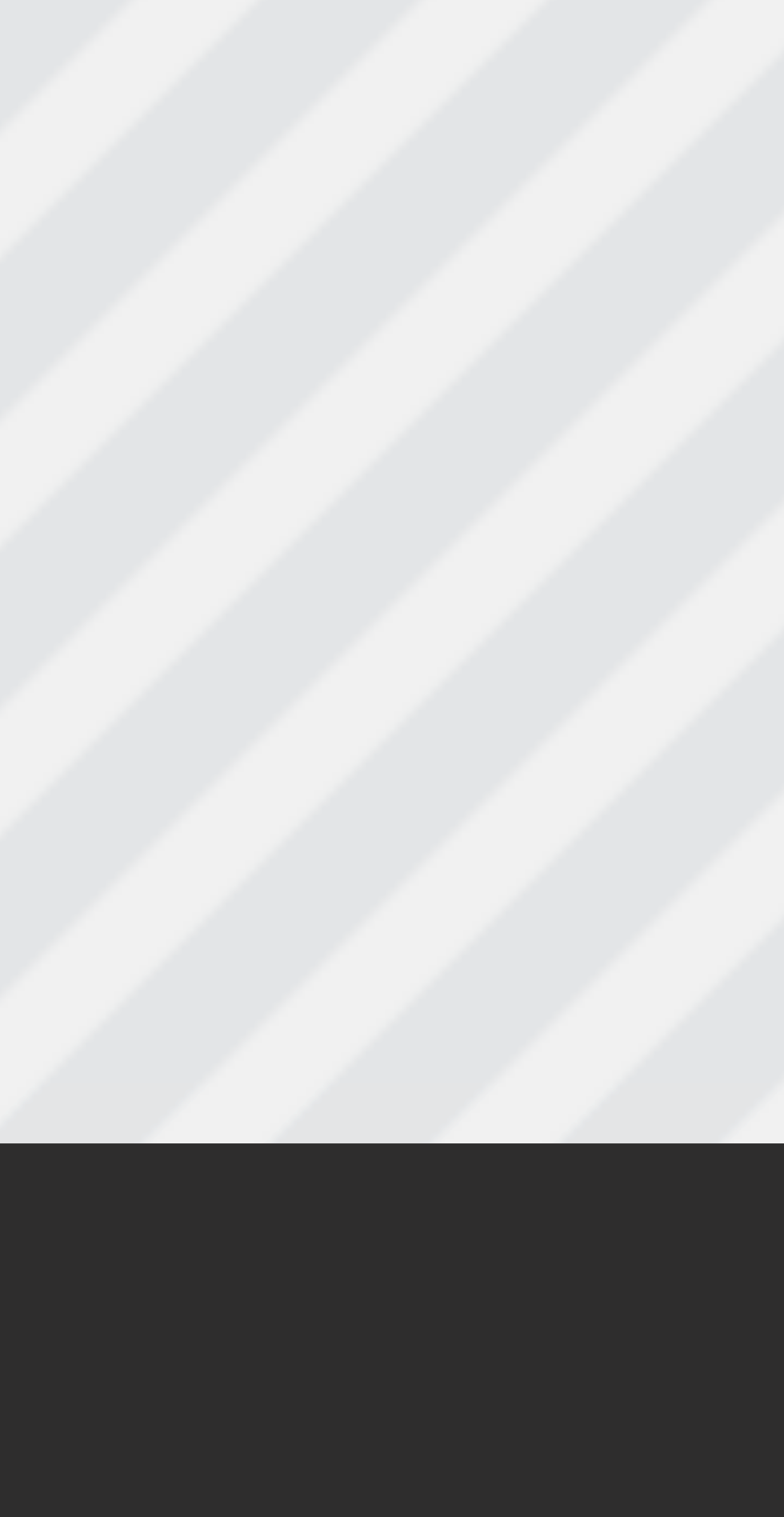
type textarea "Why shouldn't"
type input "Why shouldn't"
type textarea "Why shouldn't i"
type input "Why shouldn't i"
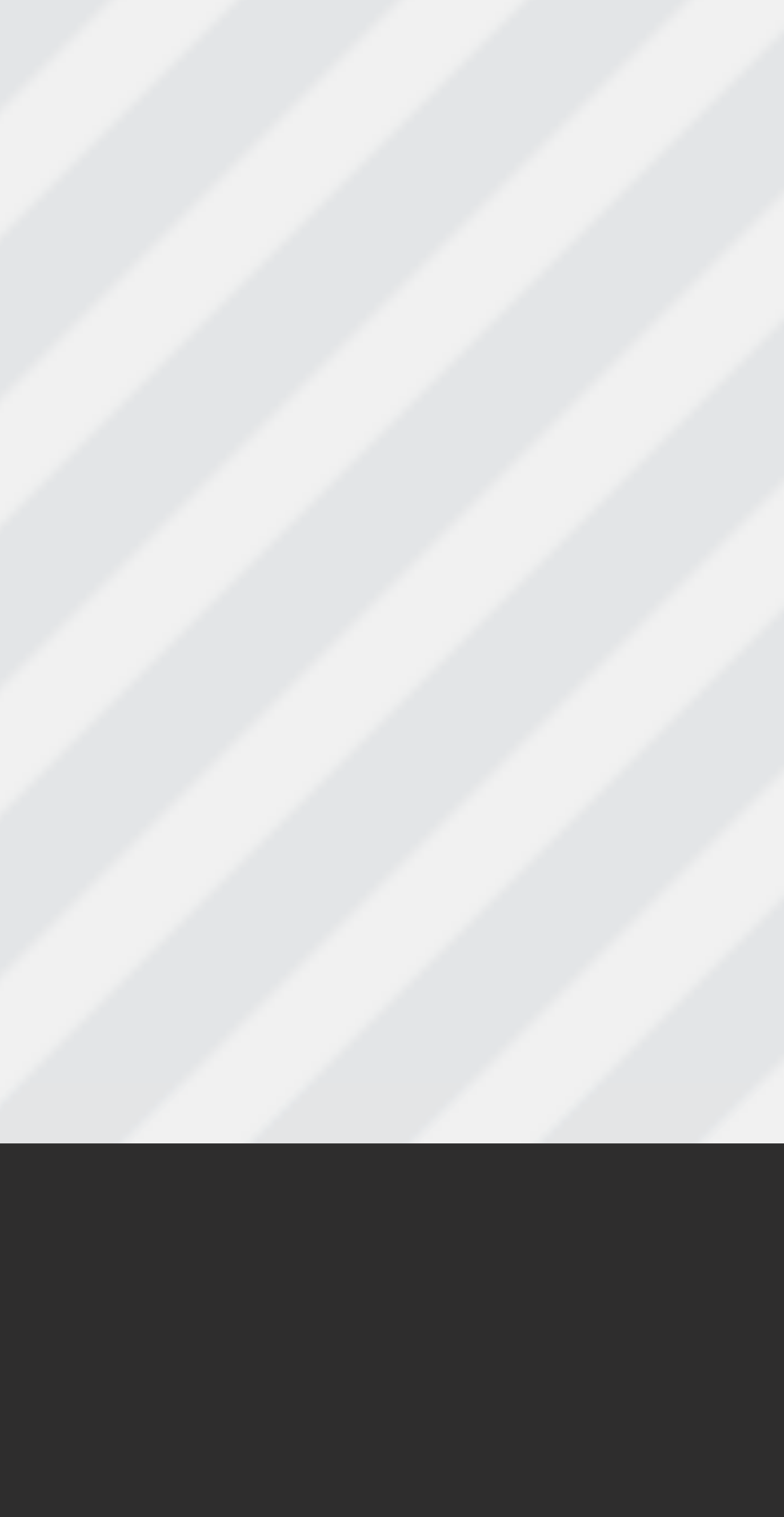
type textarea "Why shouldn't i"
type input "Why shouldn't i"
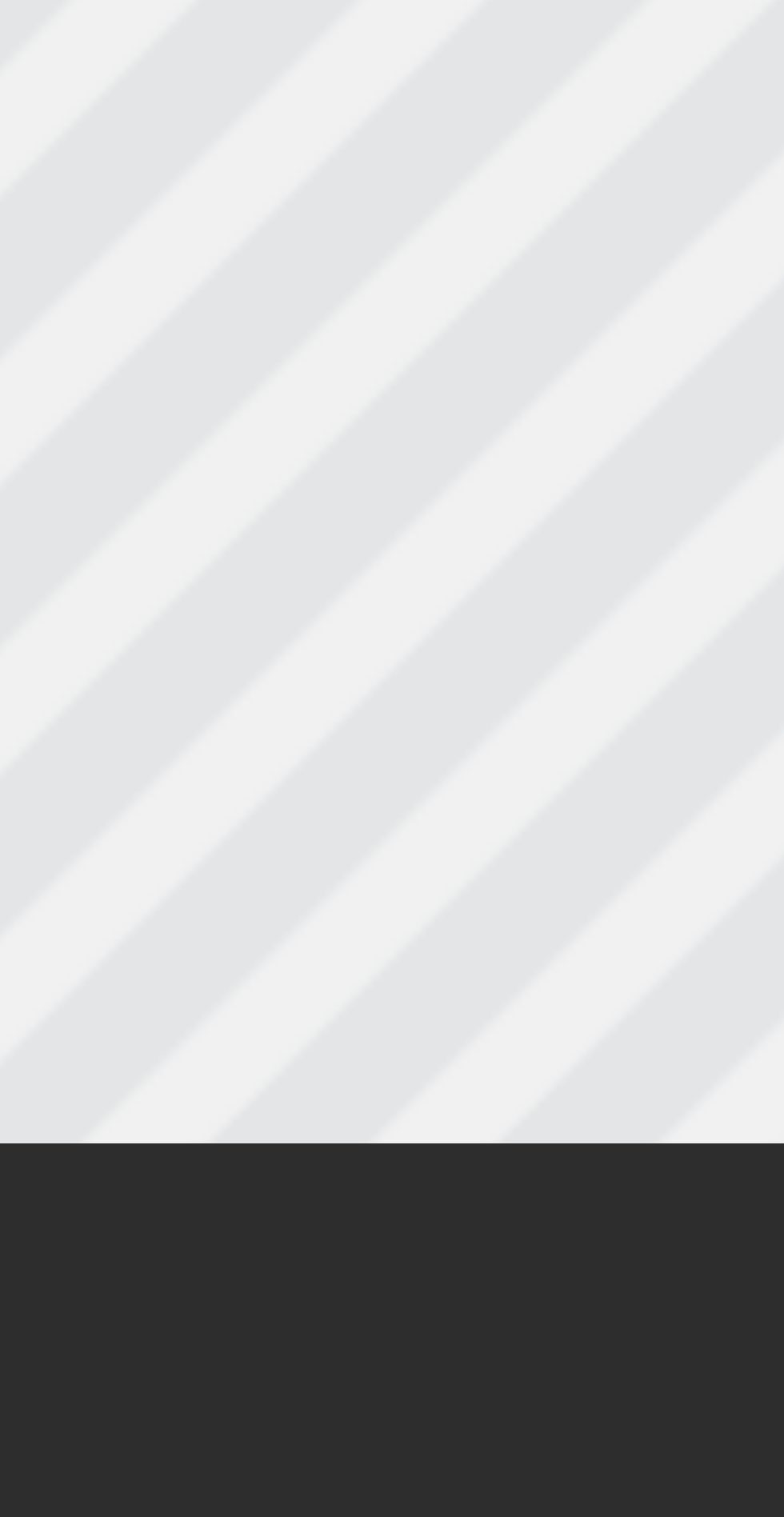
type textarea "Why shouldn't i B"
type input "Why shouldn't i B"
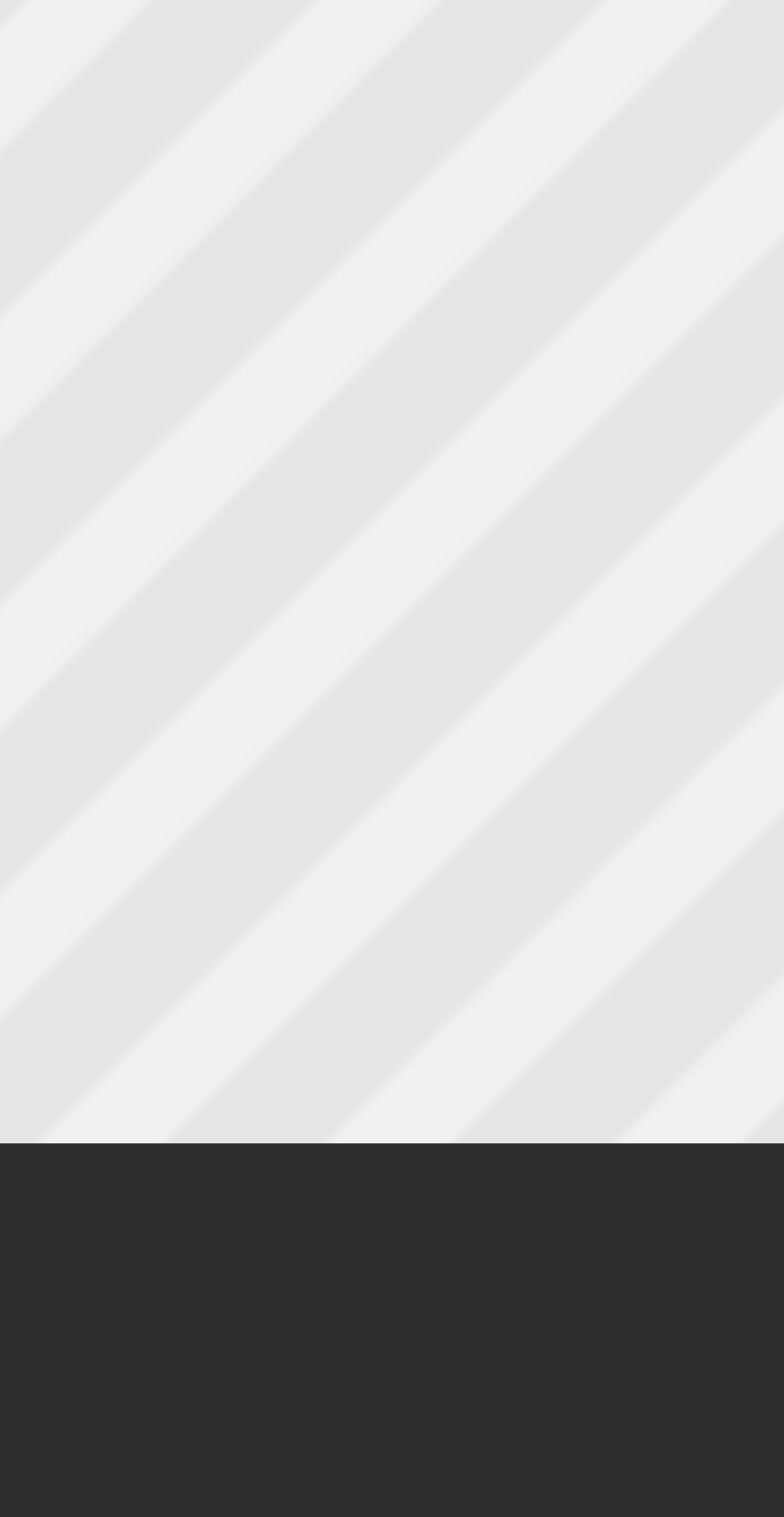
type textarea "Why shouldn't i Bu"
type input "Why shouldn't i Bu"
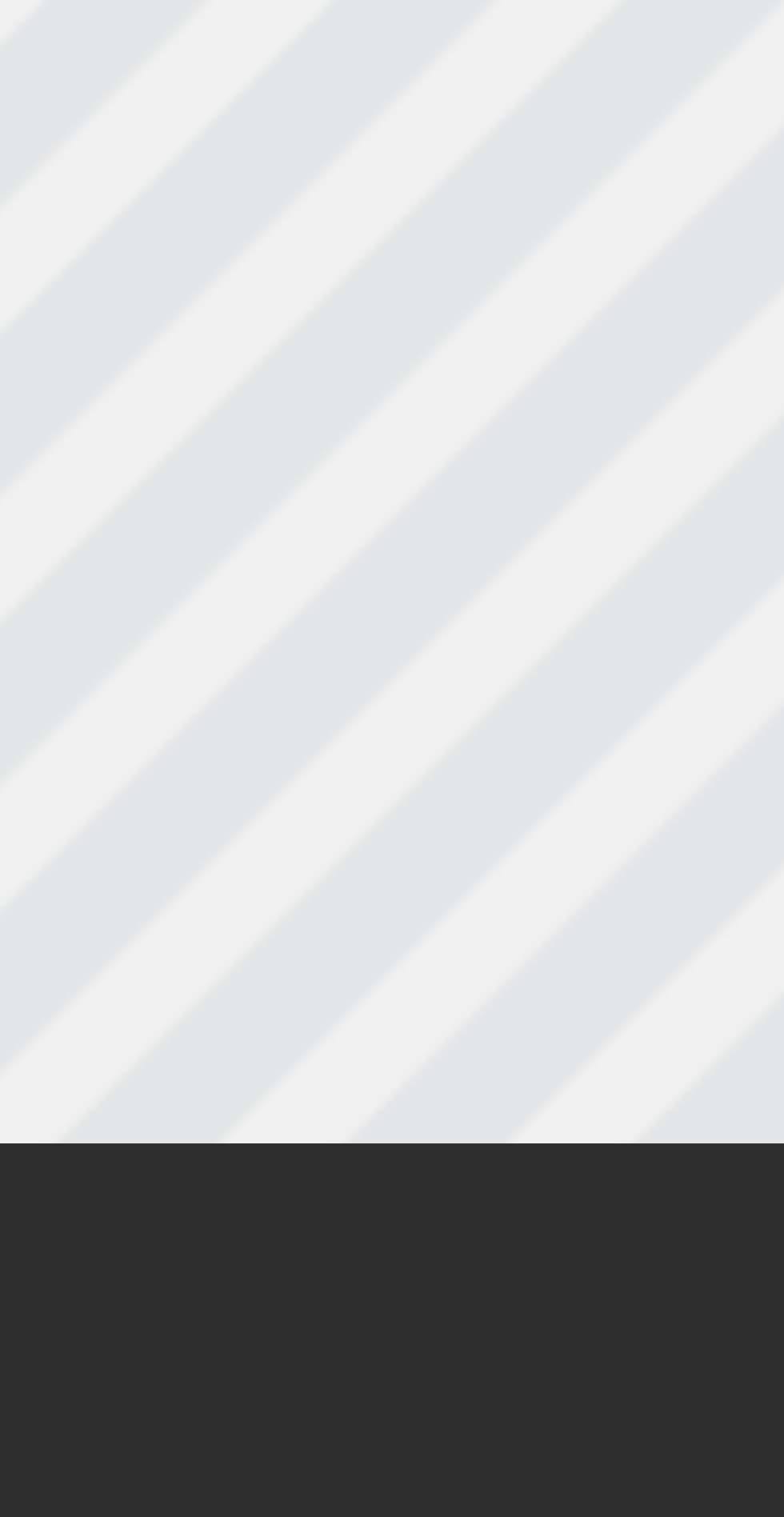
type textarea "Why shouldn't i Buy"
type input "Why shouldn't i Buy"
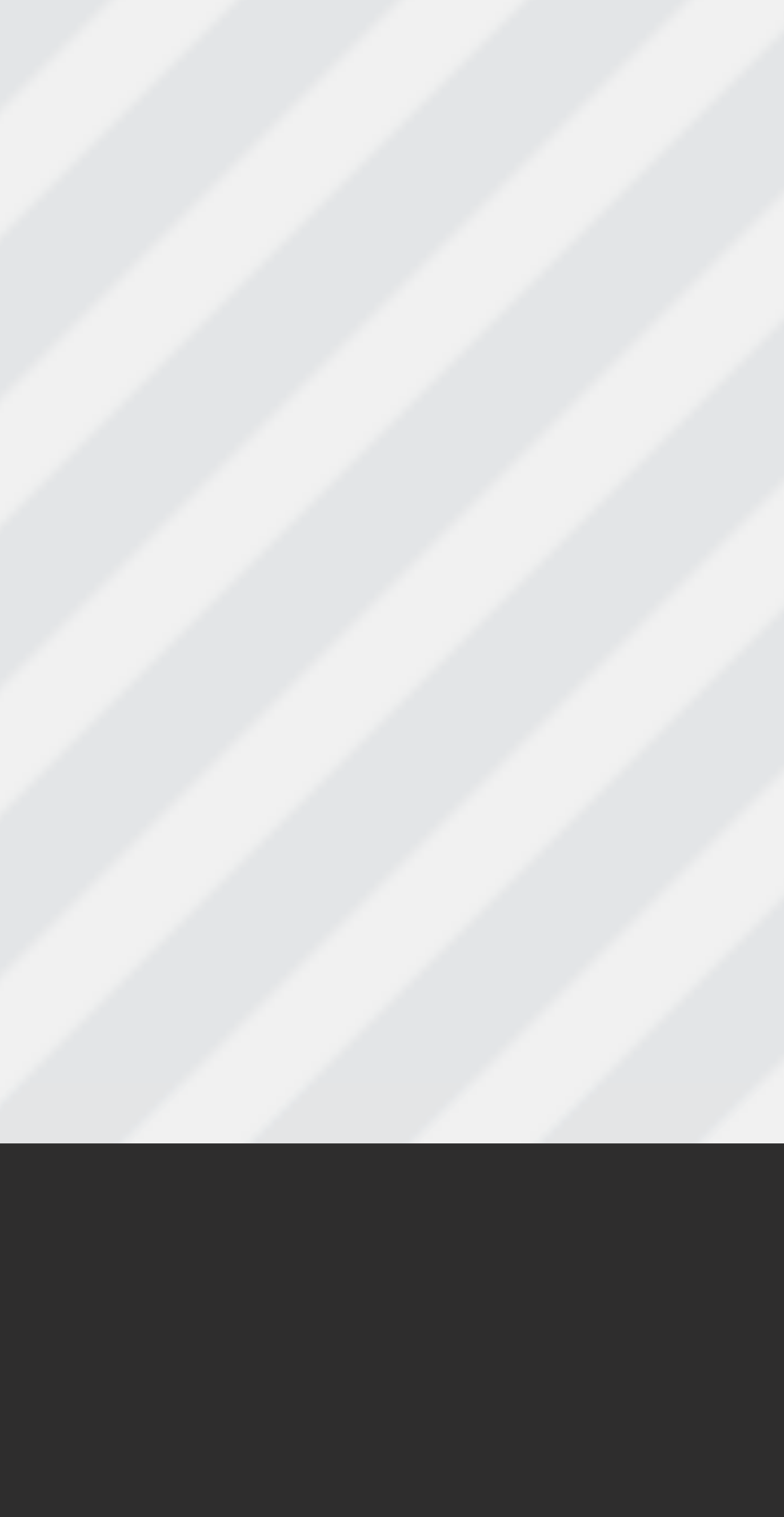
type textarea "Why shouldn't i Buy"
type input "Why shouldn't i Buy"
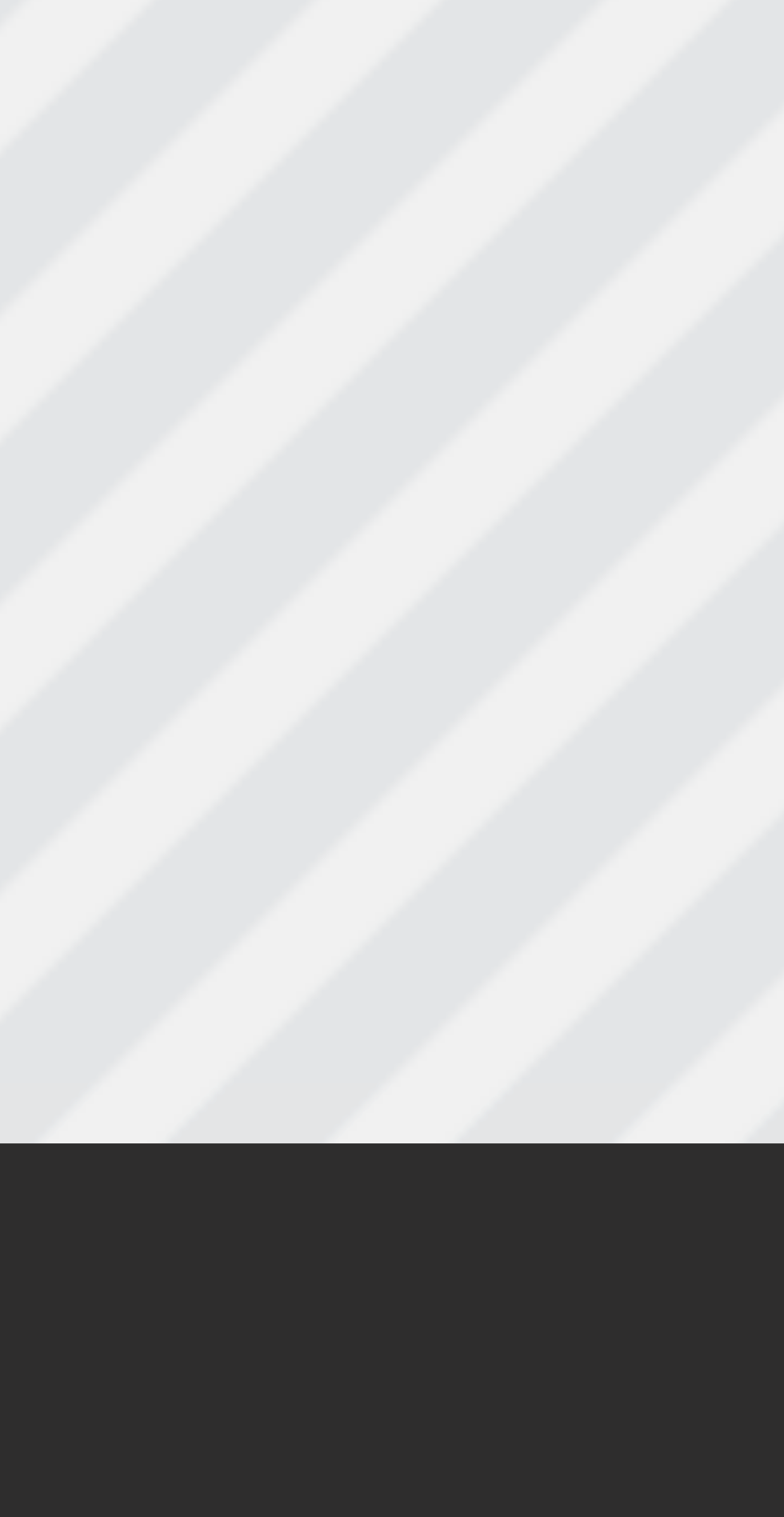
type textarea "Why shouldn't i Buy i"
type input "Why shouldn't i Buy i"
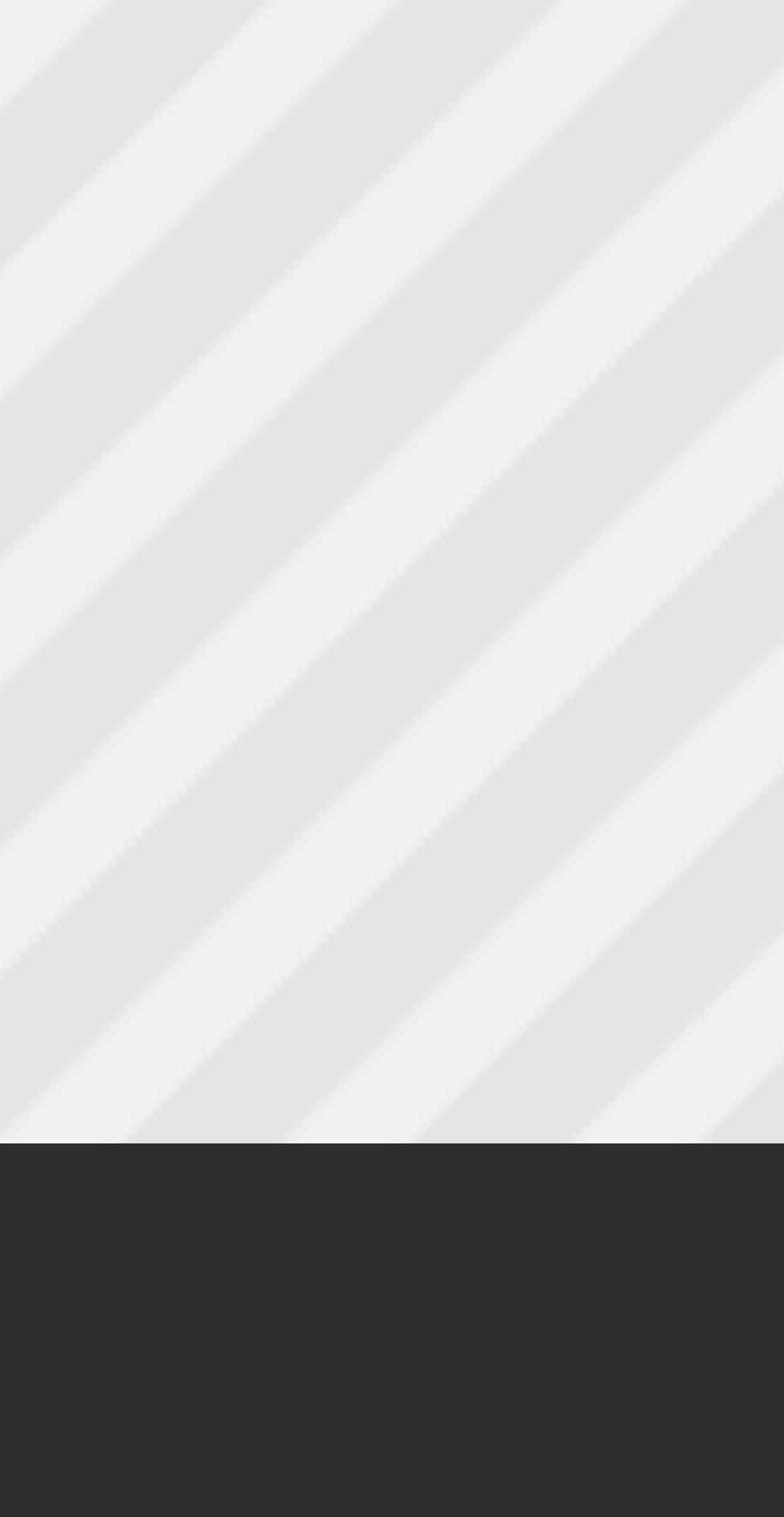
type textarea "Why shouldn't i Buy it"
type input "Why shouldn't i Buy it"
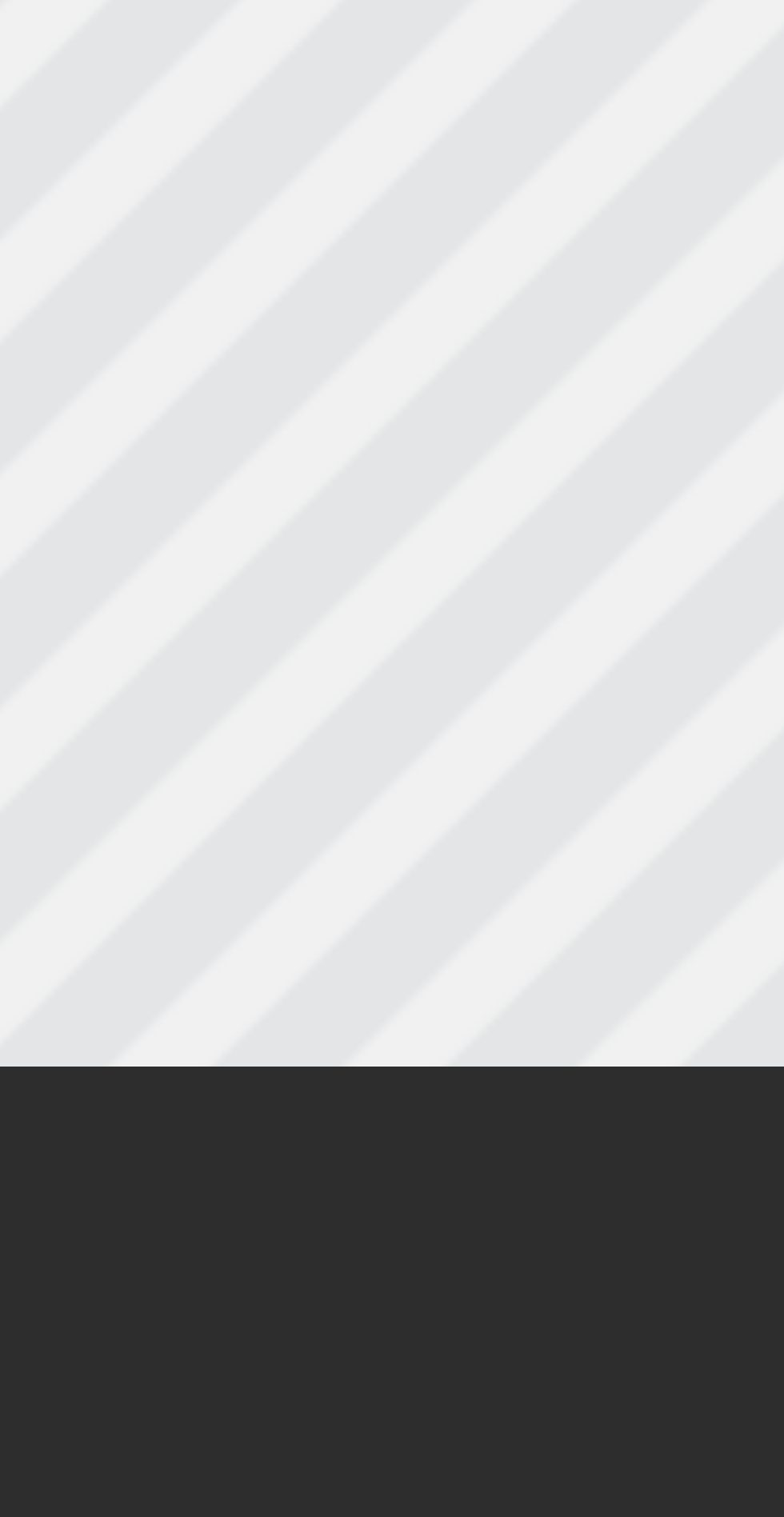
scroll to position [0, 6]
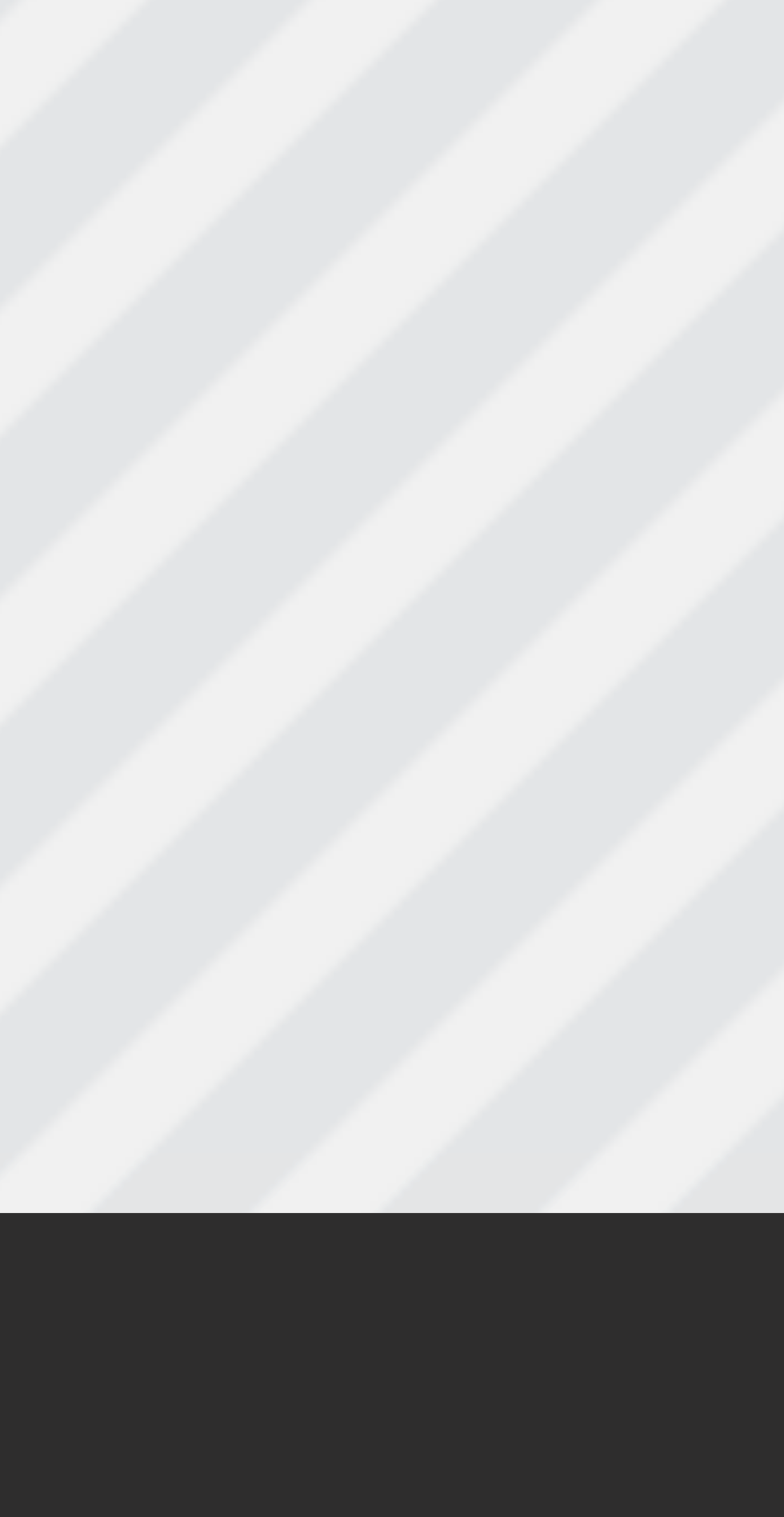
type textarea "Why shouldn't Buy it"
type input "Why shouldn't Buy it"
type textarea "Why shouldn't I Buy it"
type input "Why shouldn't I Buy it"
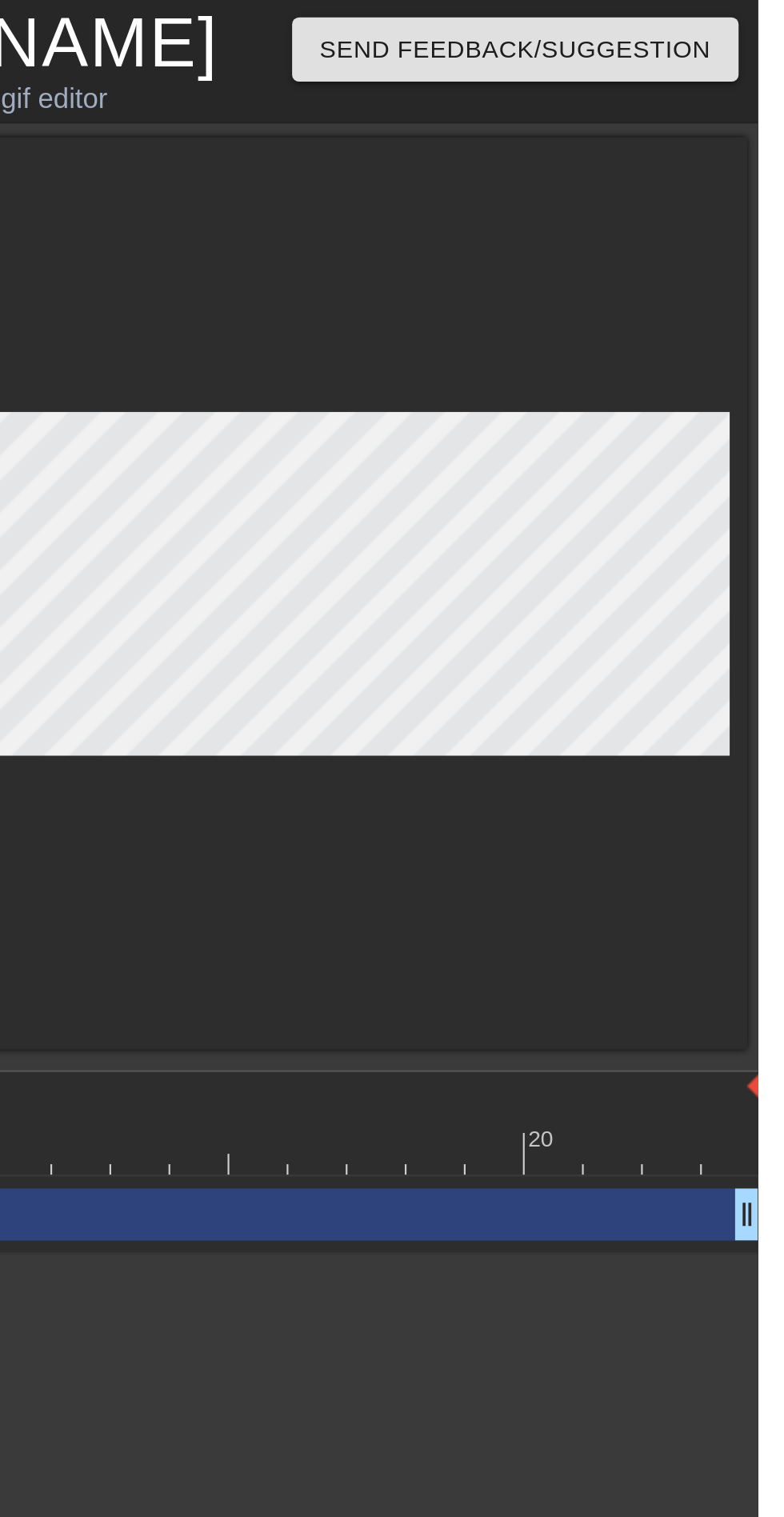
scroll to position [0, 0]
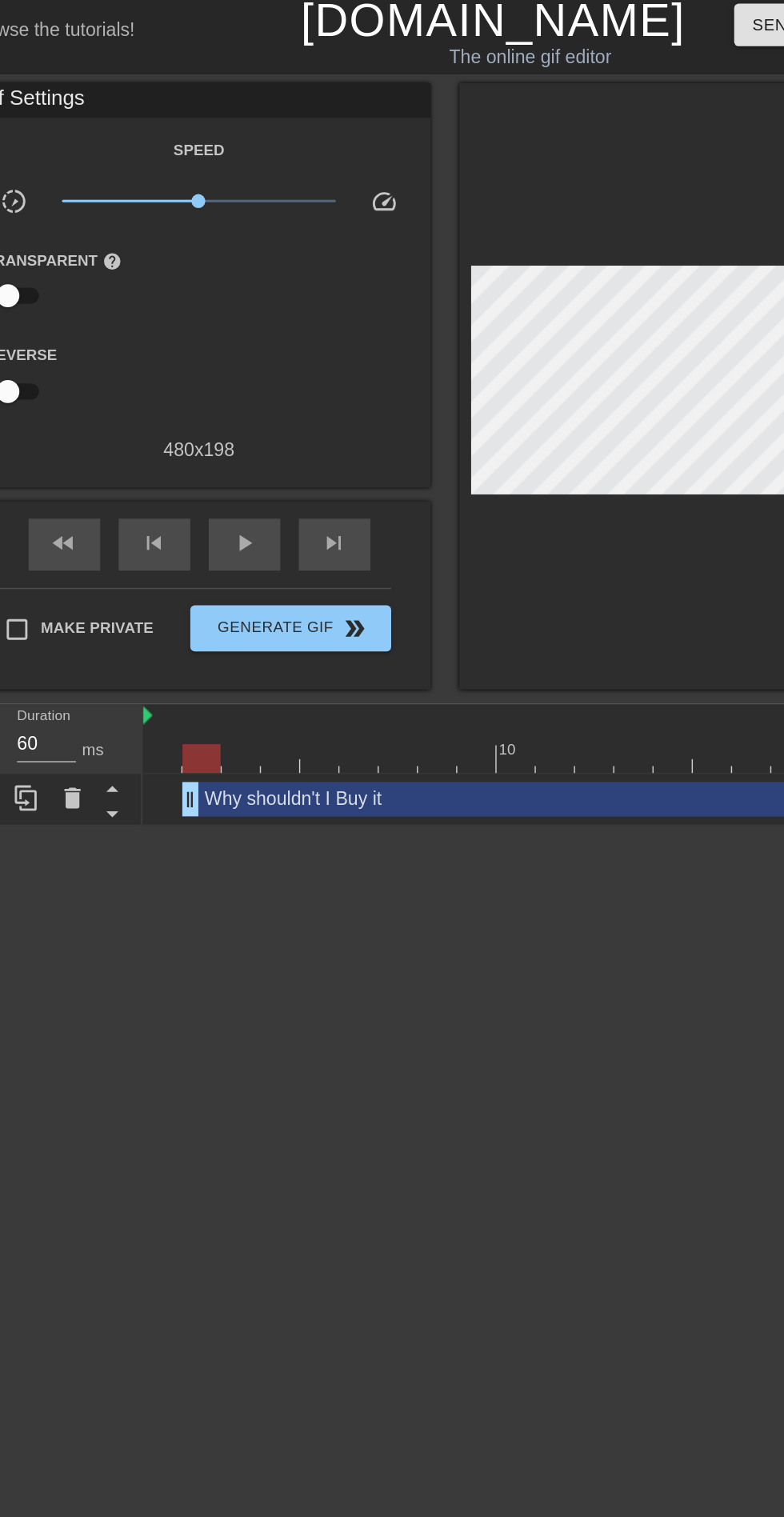
type input "70"
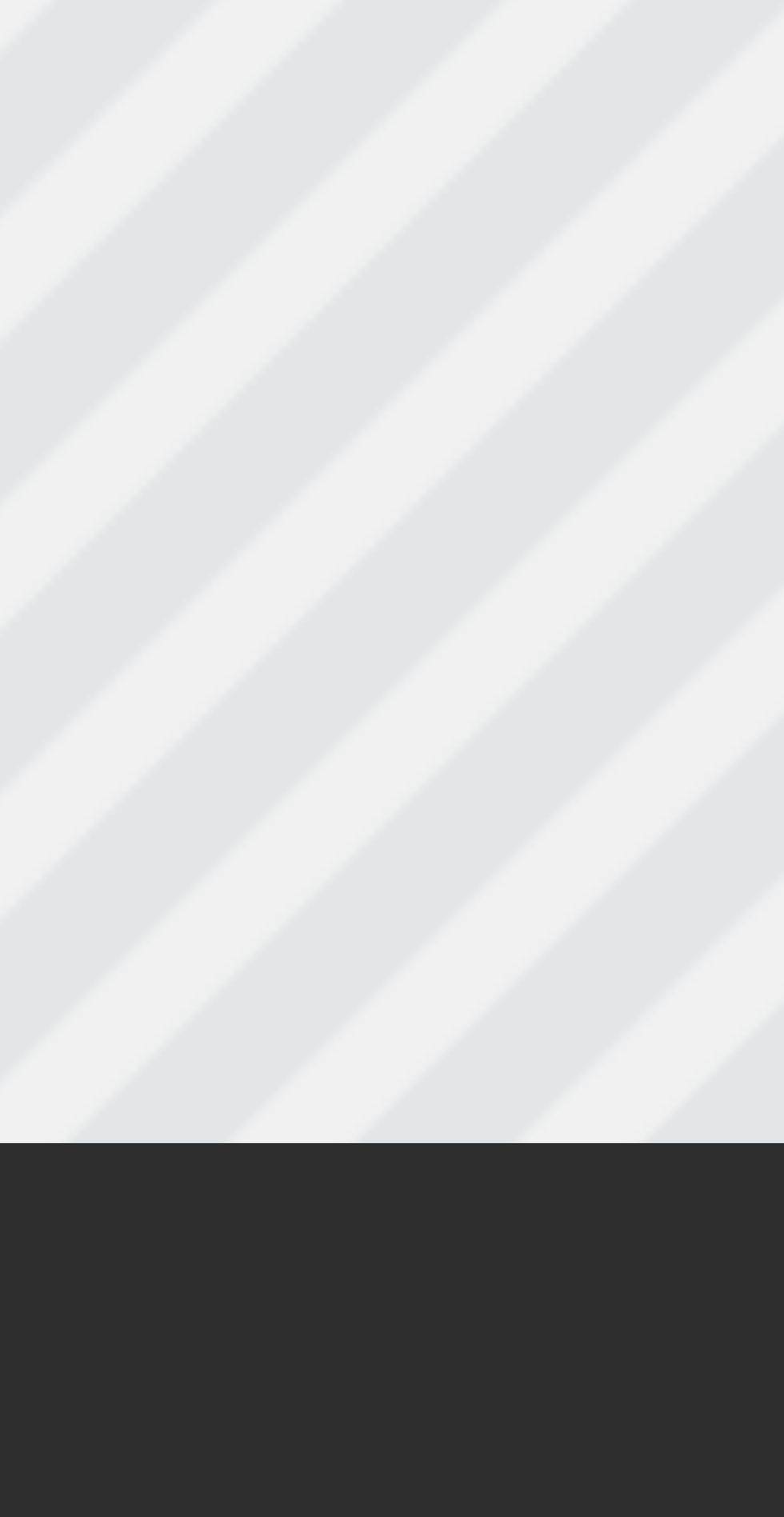
scroll to position [0, 5]
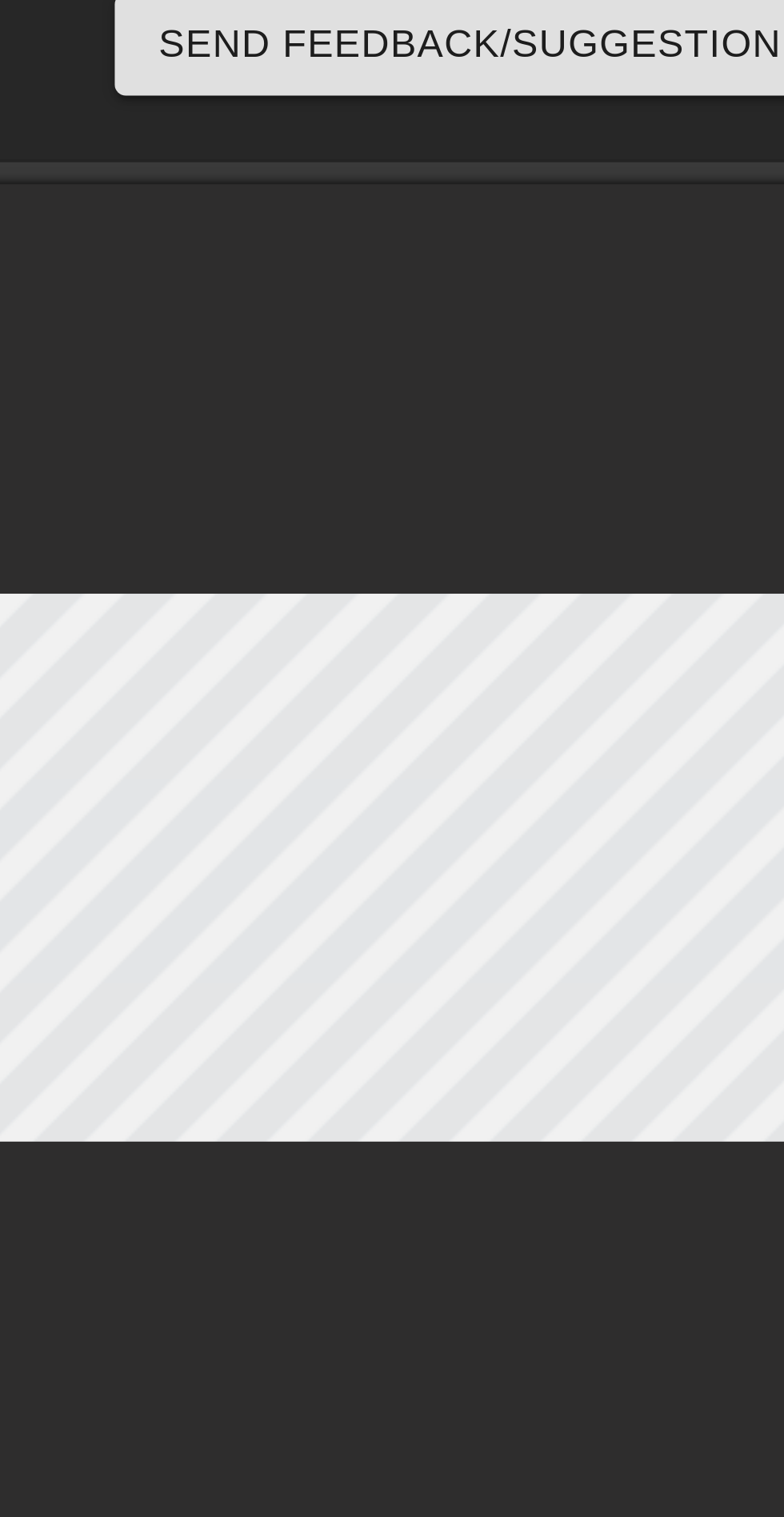
click at [718, 373] on div at bounding box center [578, 265] width 400 height 403
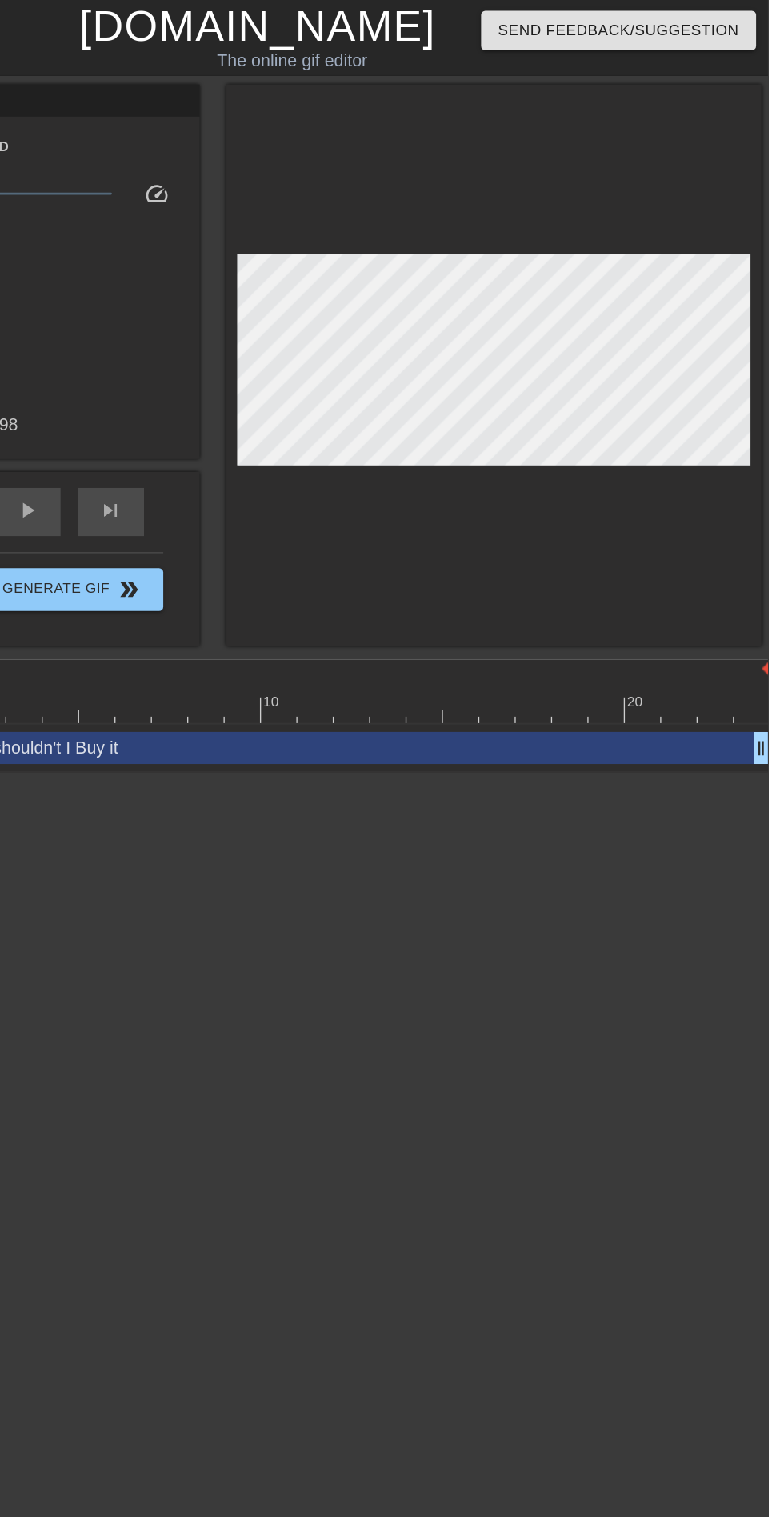
scroll to position [0, 0]
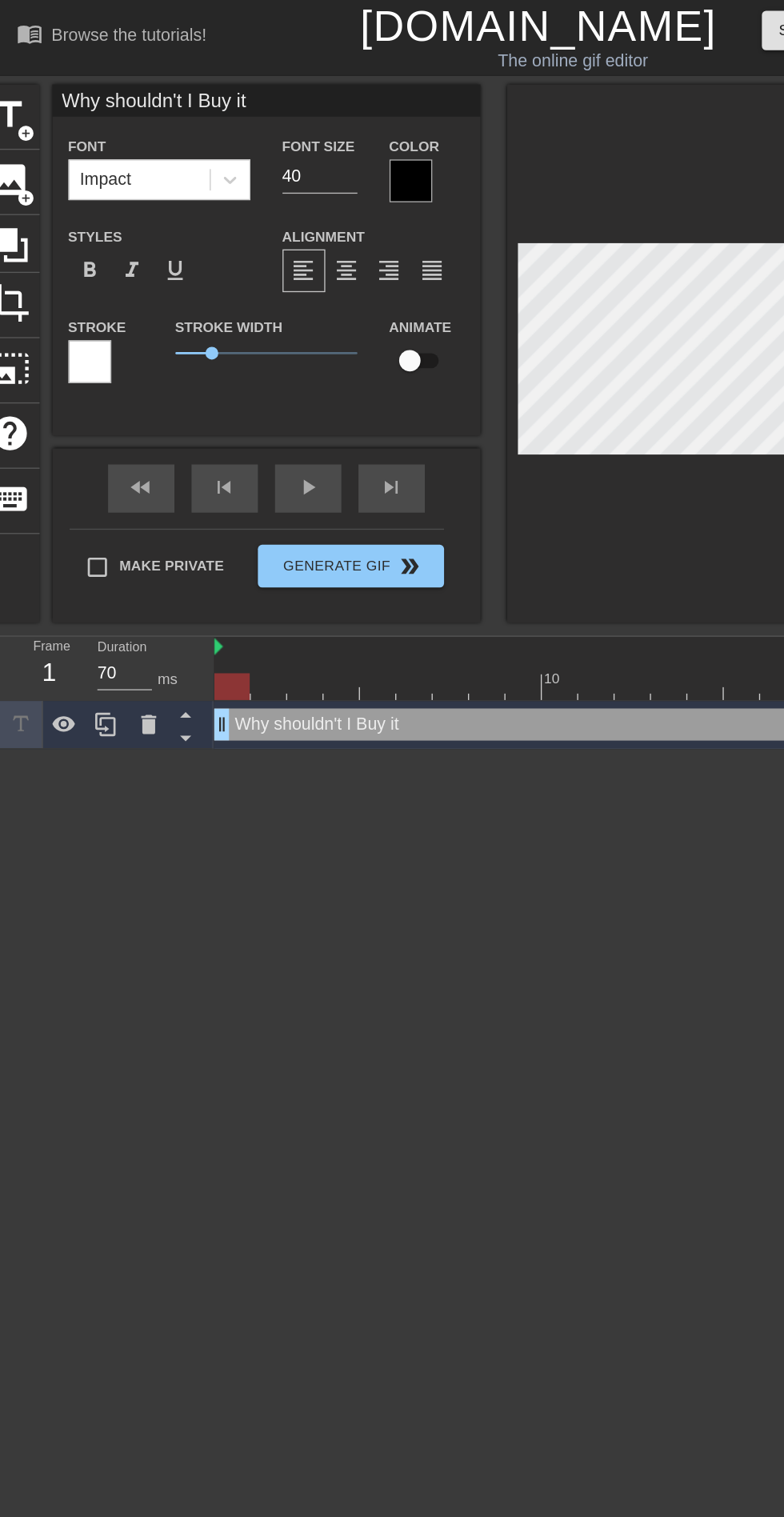
click at [308, 129] on div at bounding box center [307, 135] width 32 height 32
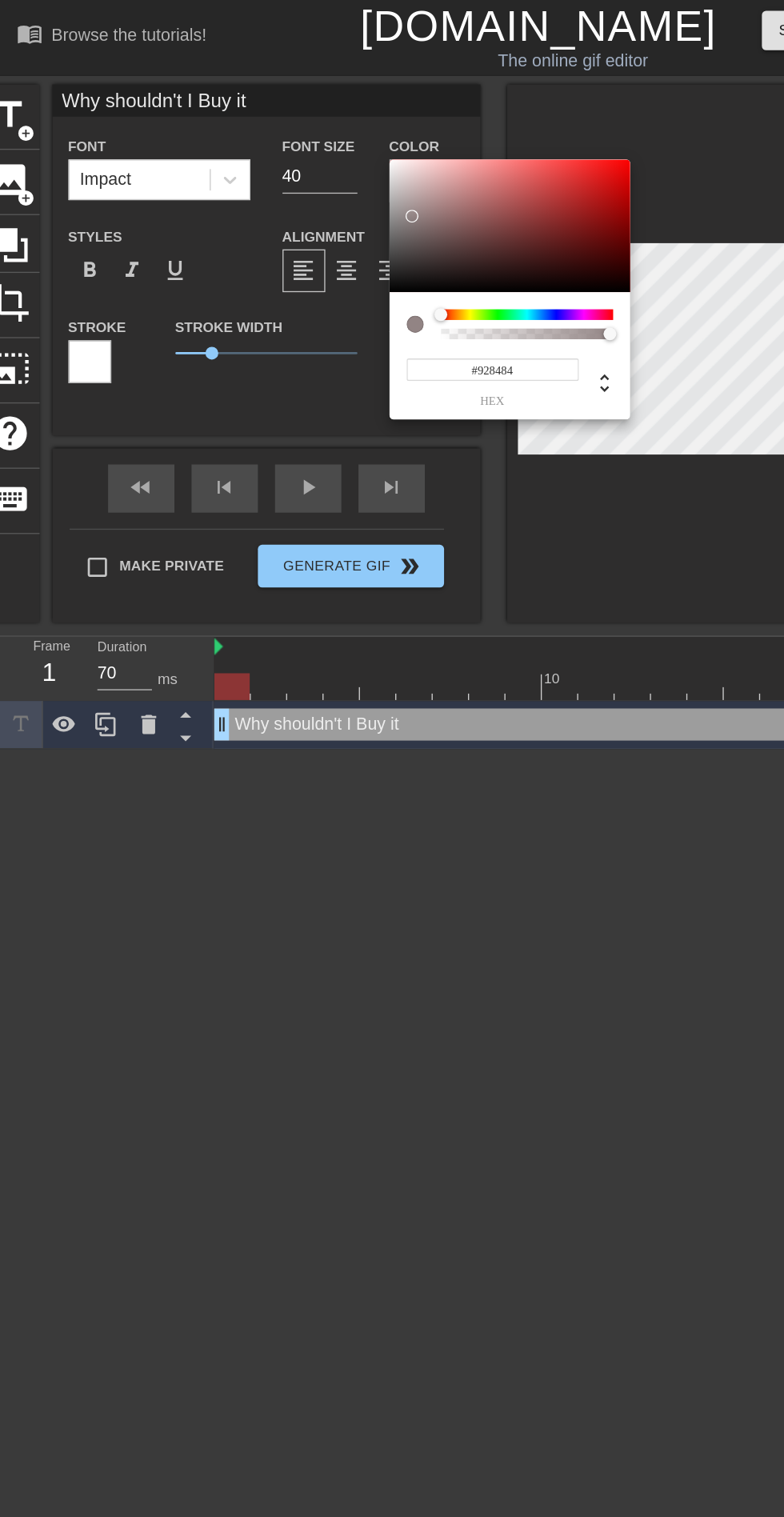
click at [308, 161] on div at bounding box center [307, 161] width 9 height 9
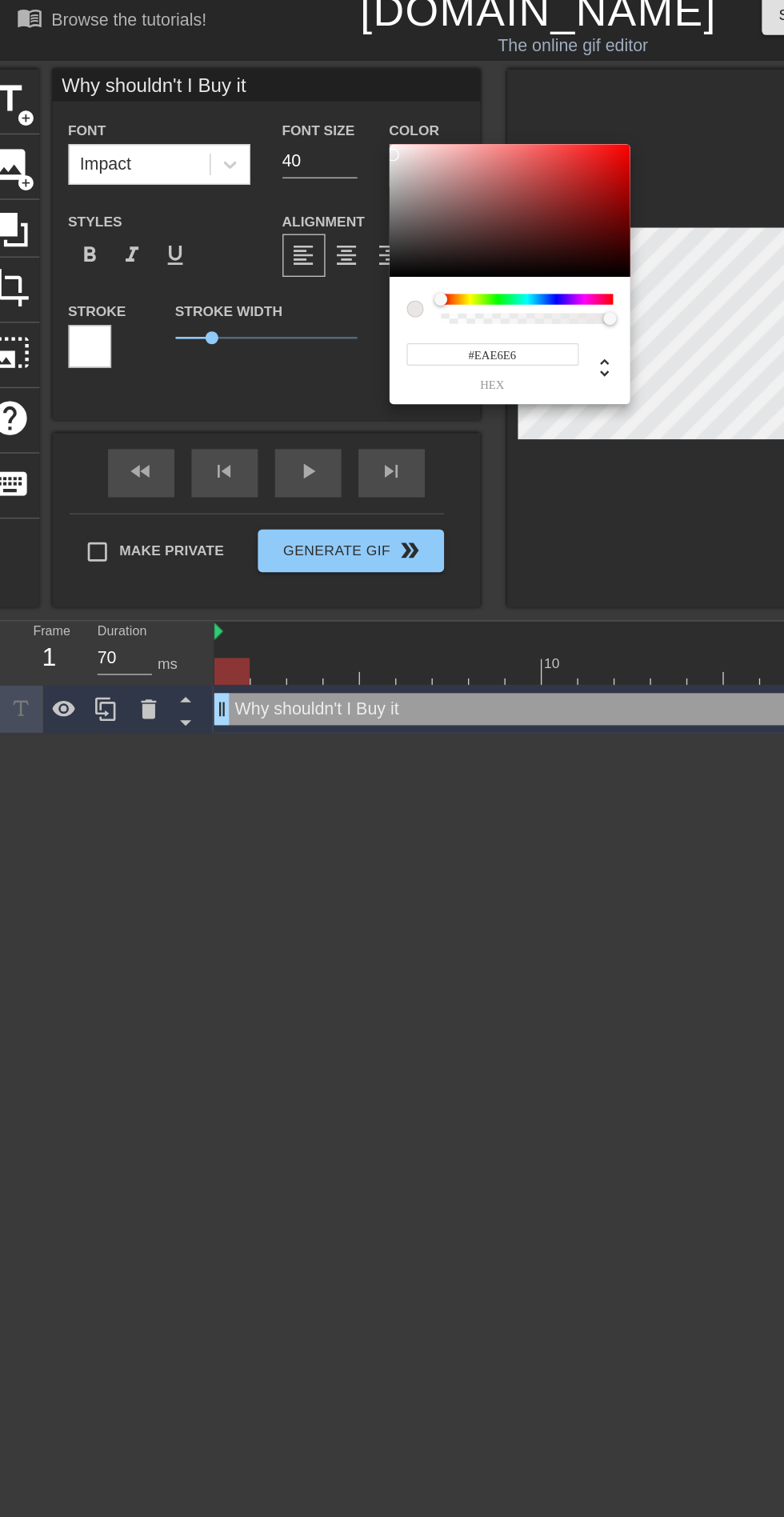
type input "#DAD4D4"
click at [295, 134] on div at bounding box center [295, 133] width 9 height 9
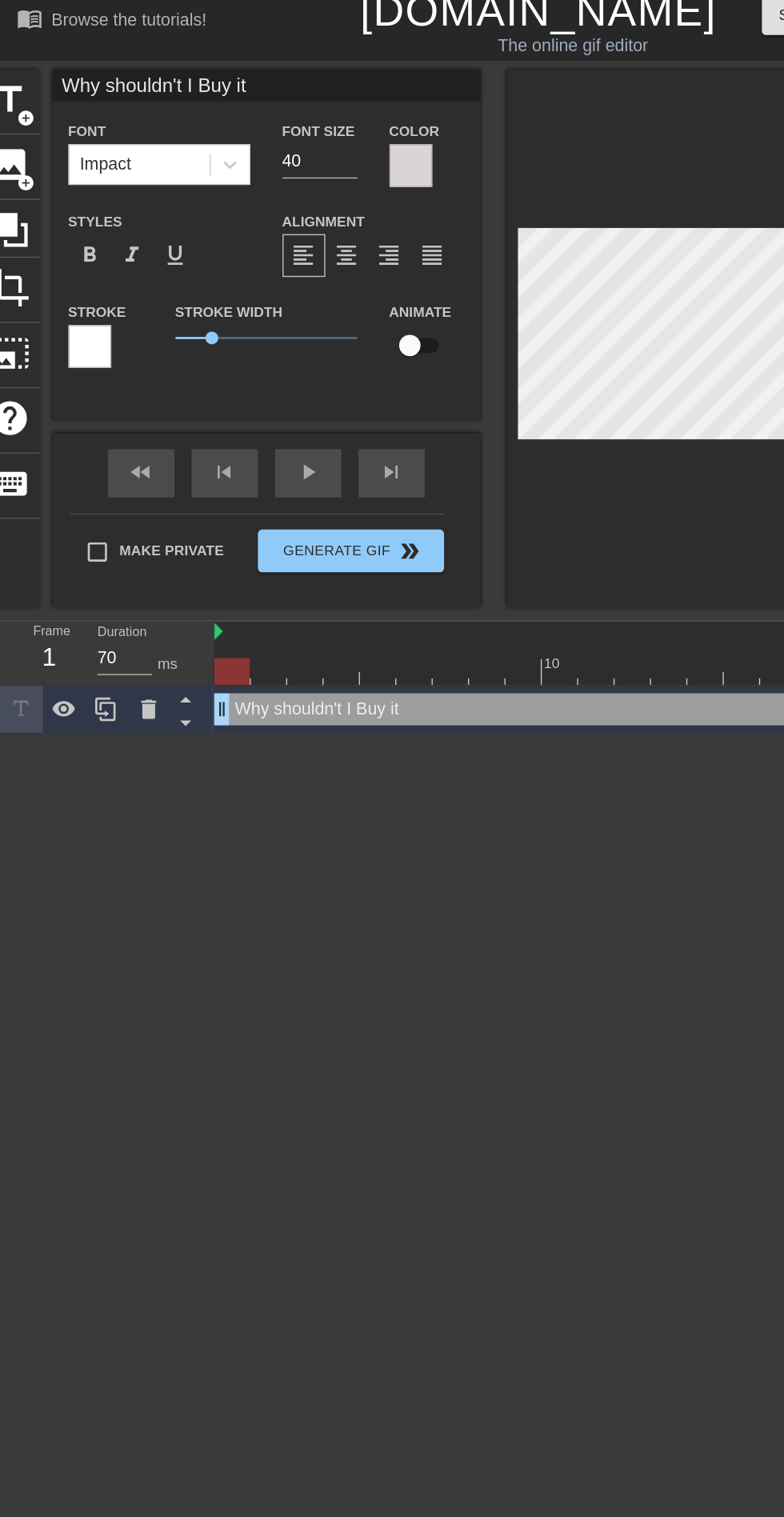
click at [244, 125] on input "40" at bounding box center [239, 132] width 56 height 25
type input "4"
type input "30"
click at [491, 560] on html "menu_book Browse the tutorials! [DOMAIN_NAME] The online gif editor Send Feedba…" at bounding box center [392, 280] width 784 height 560
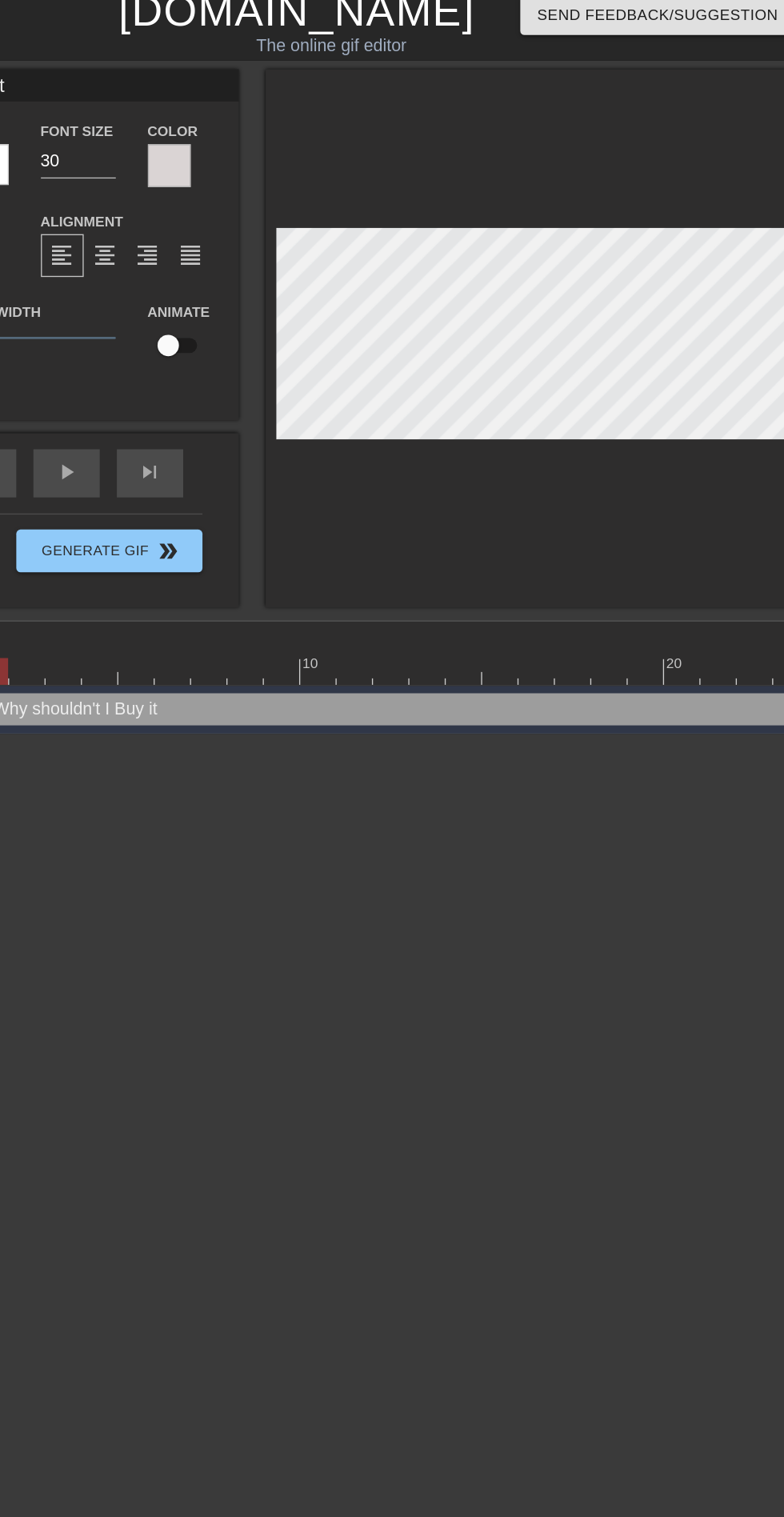
click at [615, 560] on html "menu_book Browse the tutorials! [DOMAIN_NAME] The online gif editor Send Feedba…" at bounding box center [392, 280] width 784 height 560
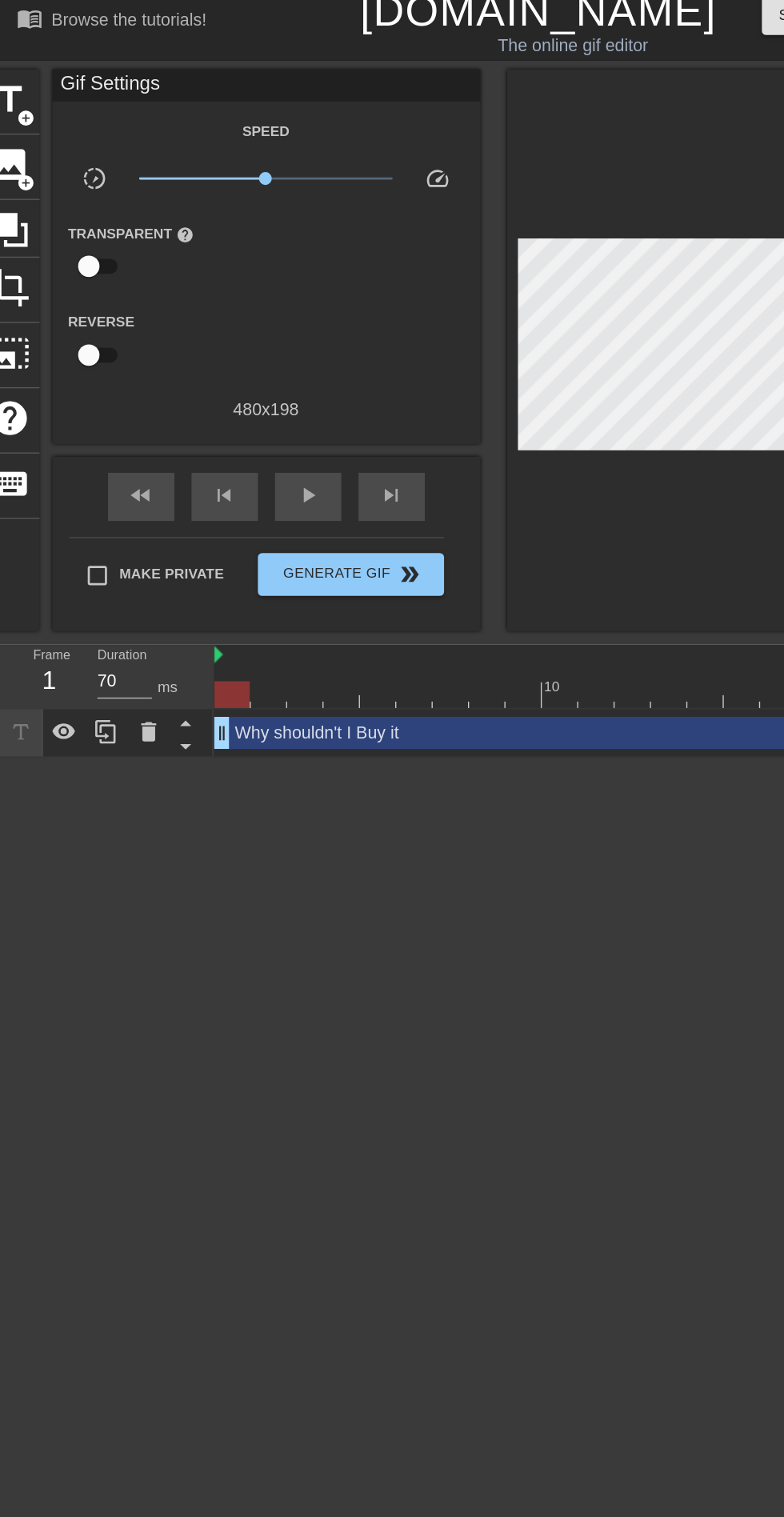
click at [22, 129] on span "image" at bounding box center [8, 135] width 30 height 30
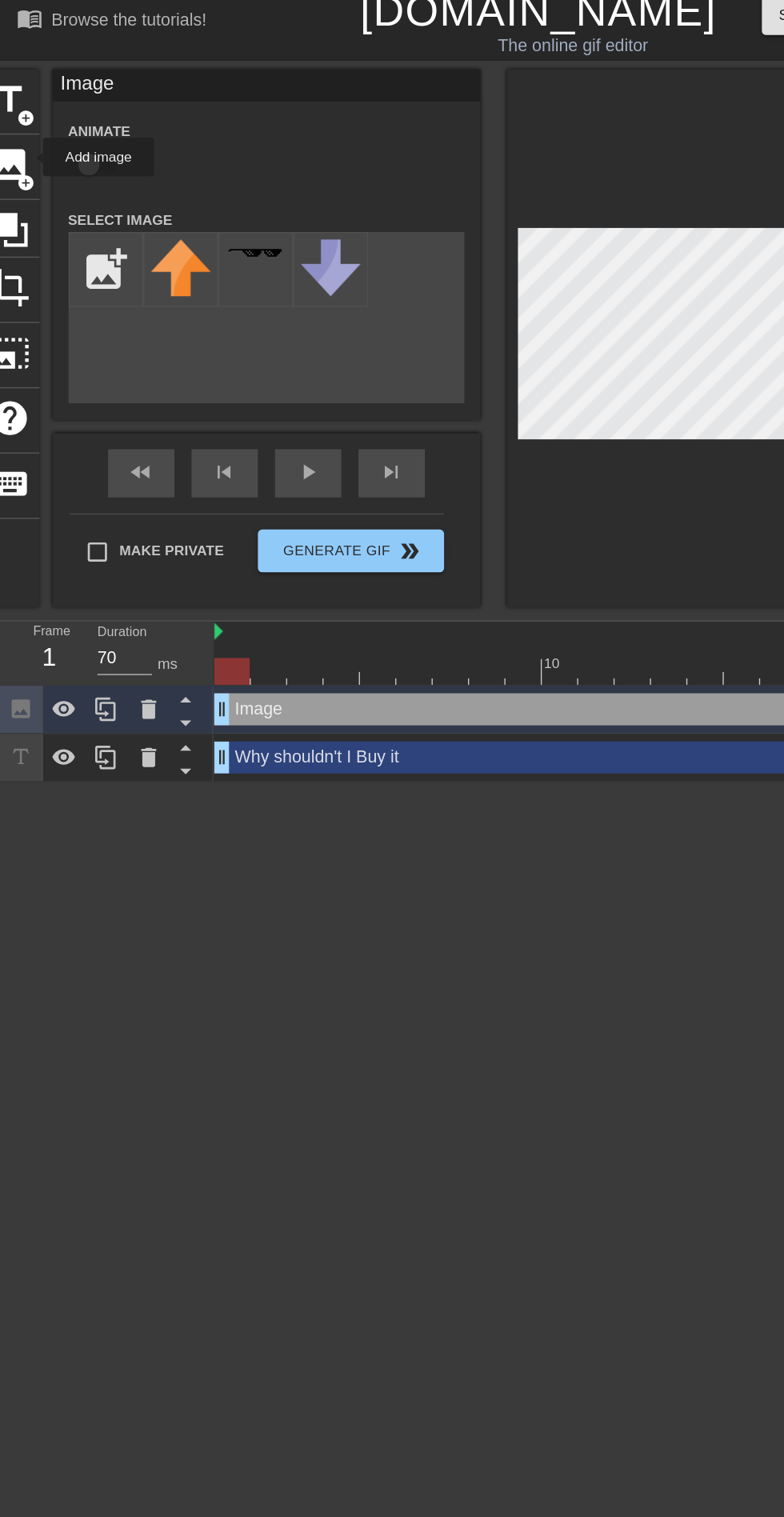
click at [76, 208] on input "file" at bounding box center [79, 212] width 54 height 54
type input "C:\fakepath\images (14).jpeg"
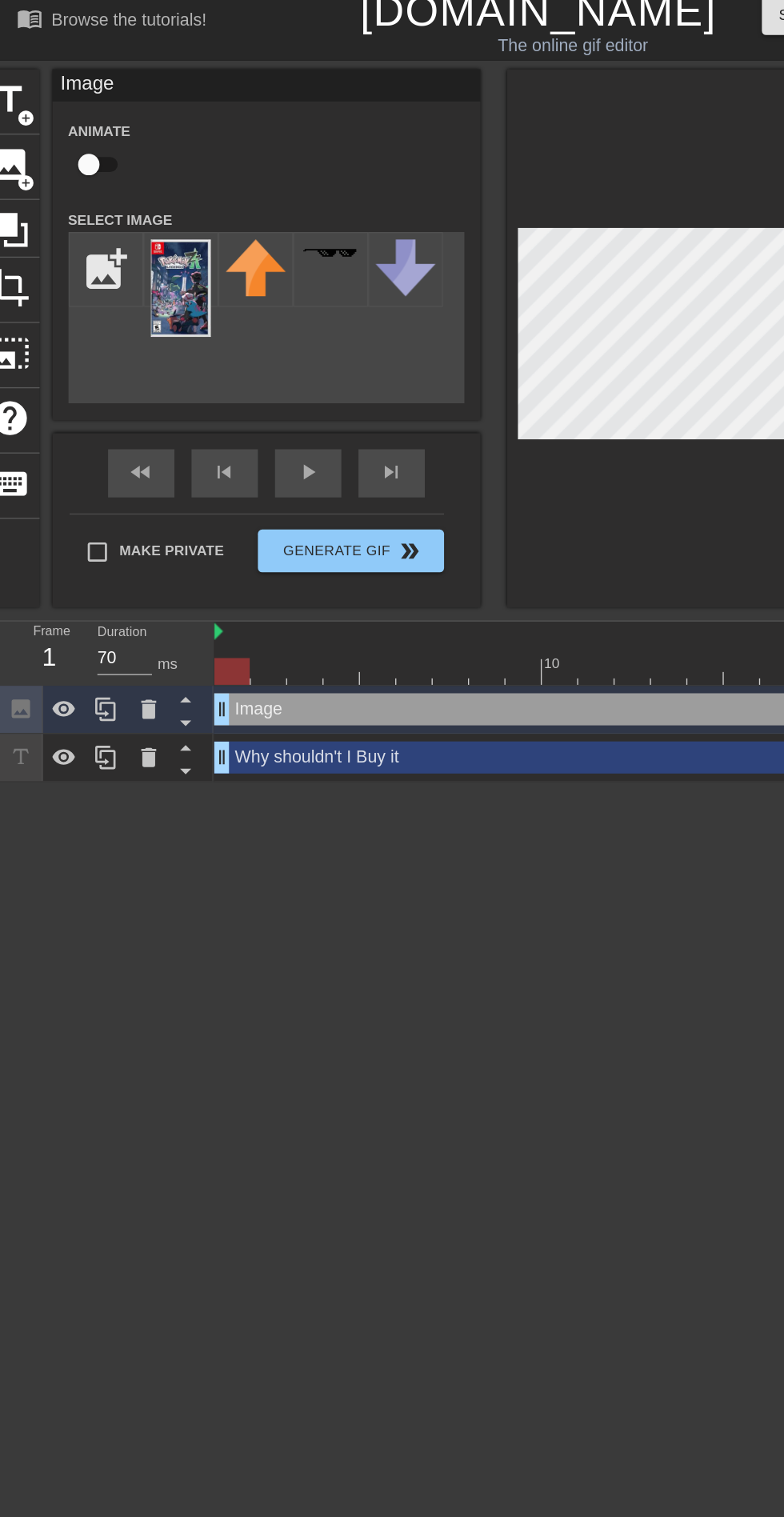
click at [127, 236] on img at bounding box center [134, 227] width 45 height 73
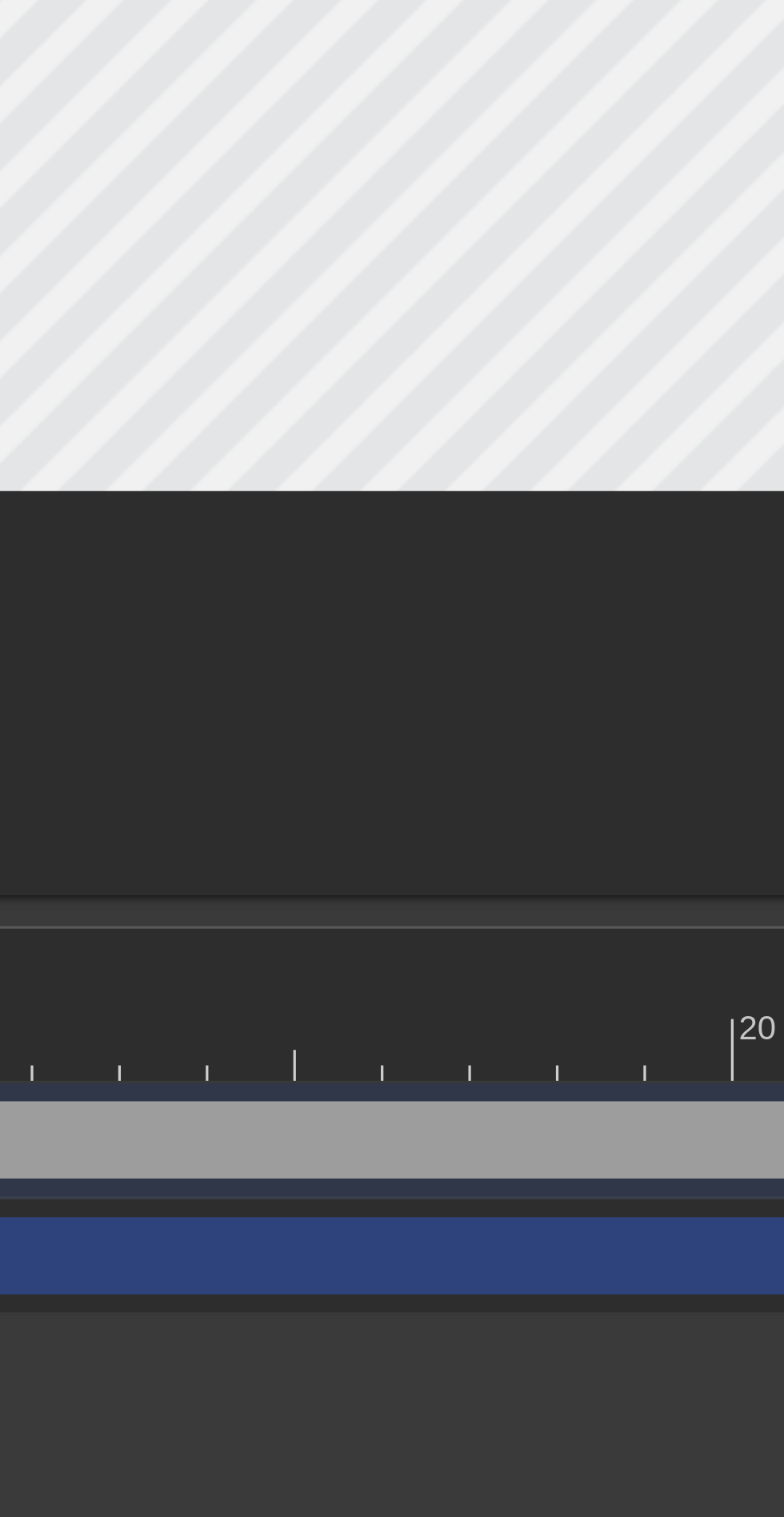
click at [632, 438] on div at bounding box center [578, 265] width 400 height 403
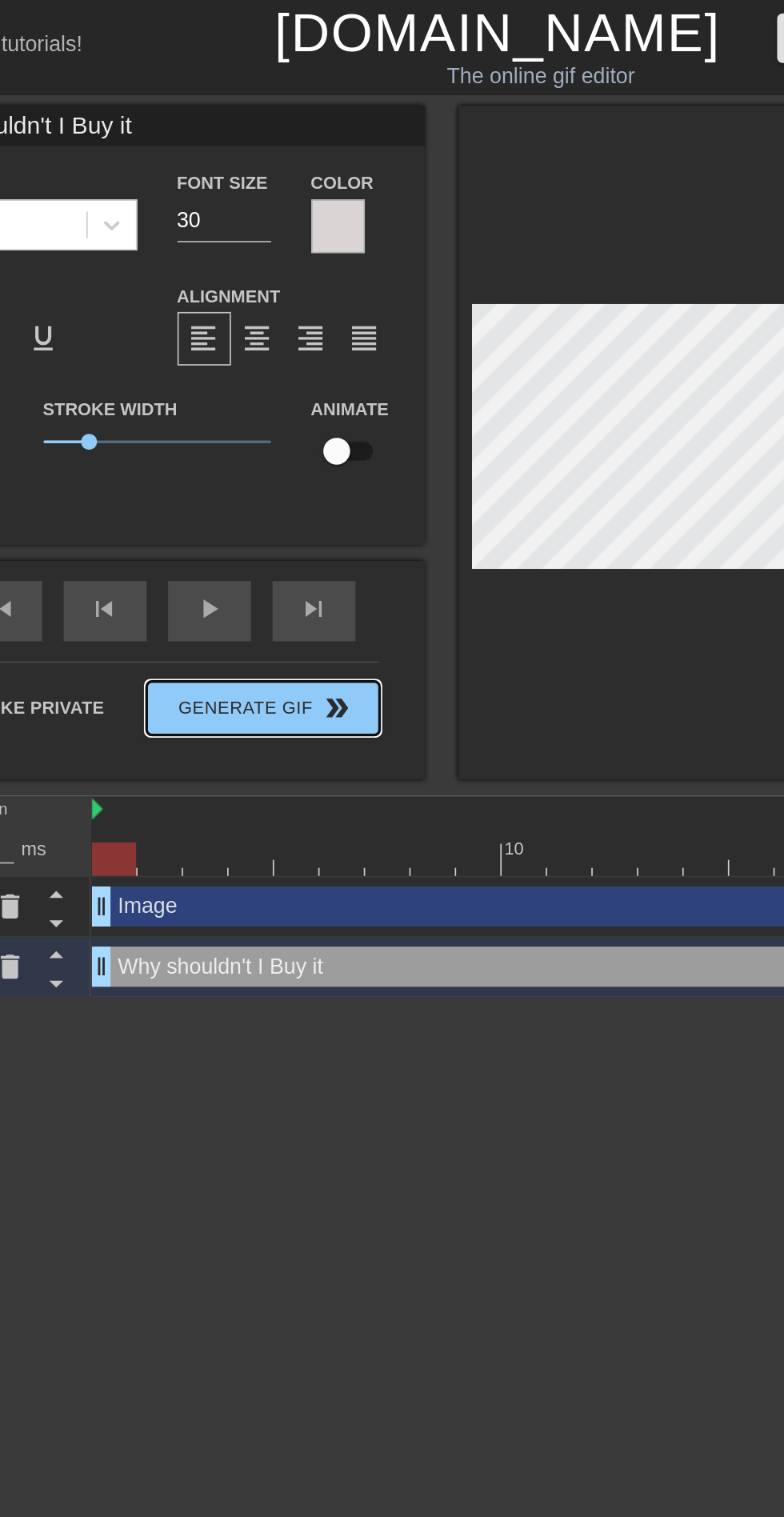
click at [288, 414] on div "Make Private Generate Gif double_arrow" at bounding box center [191, 426] width 280 height 63
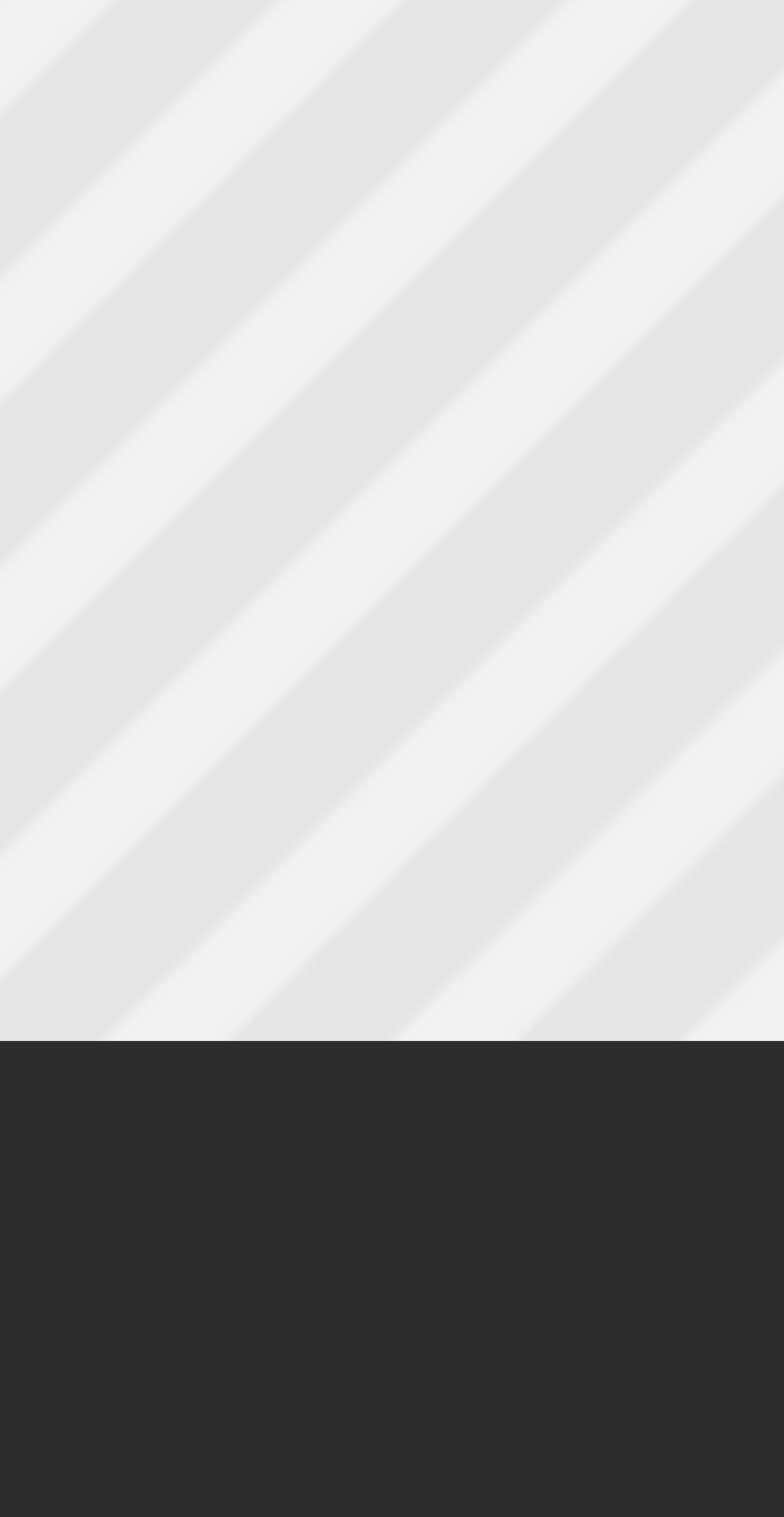
scroll to position [0, 6]
type textarea "Why shouldn't I Buy it?"
type input "Why shouldn't I Buy it?"
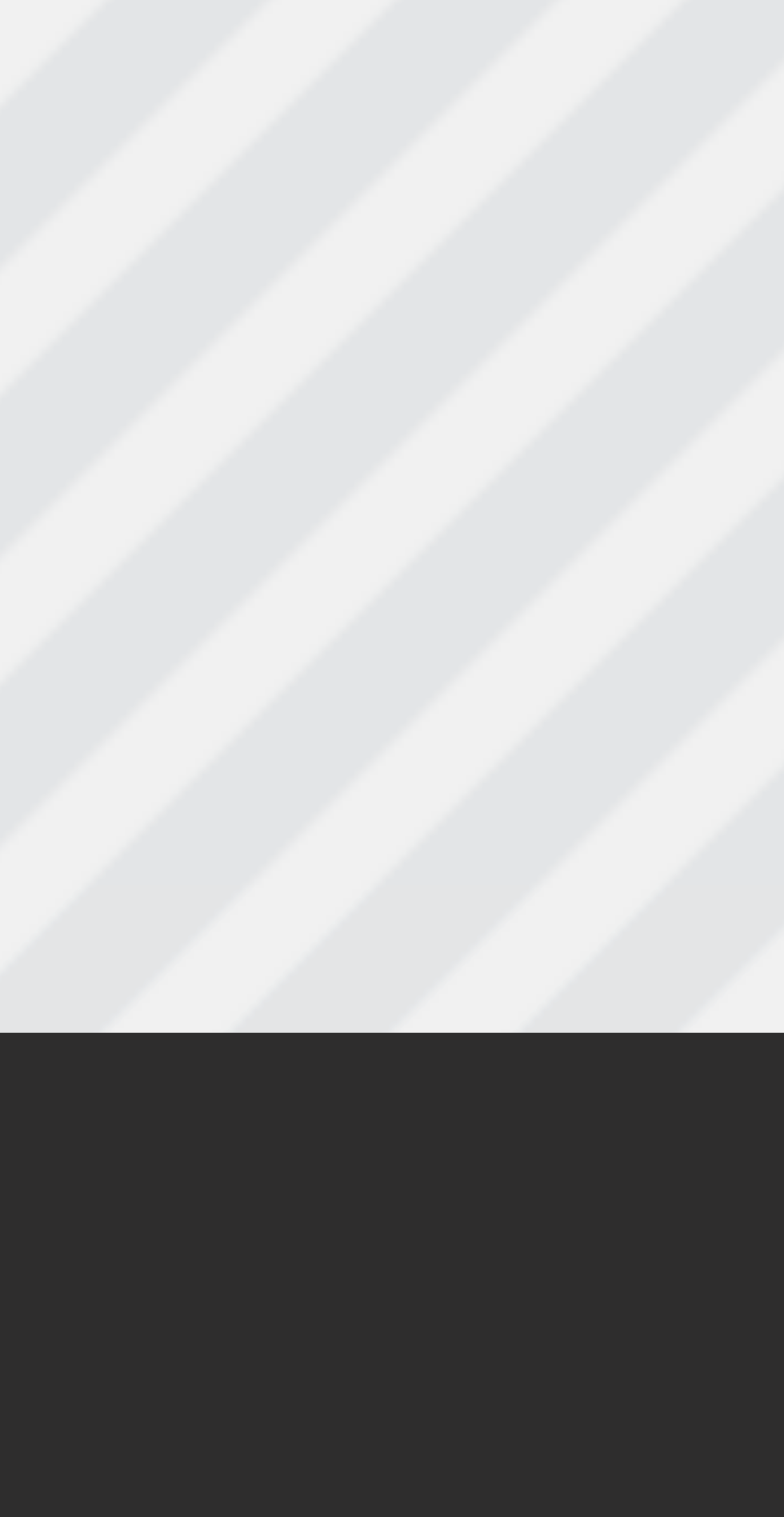
click at [676, 362] on div at bounding box center [578, 273] width 400 height 420
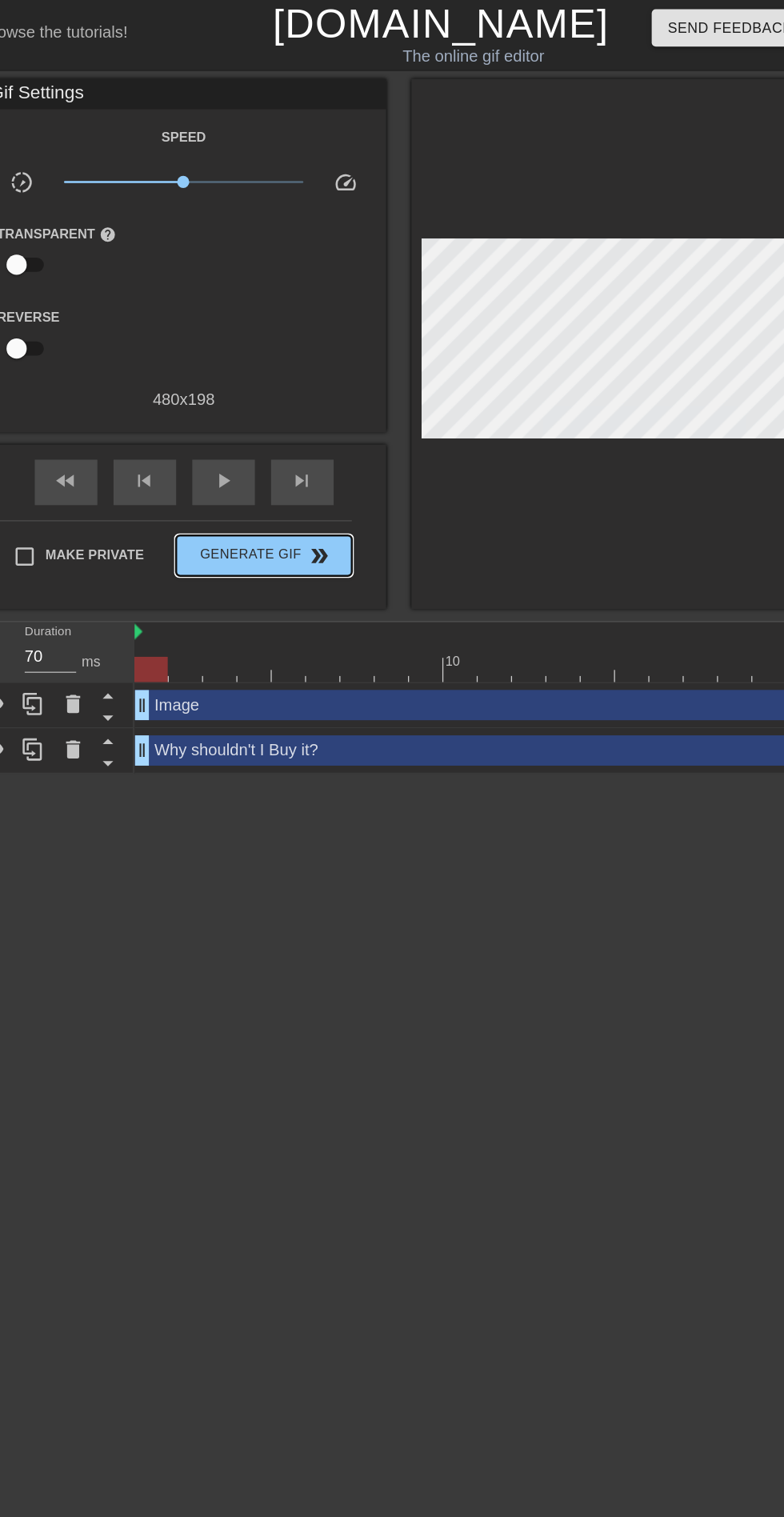
click at [297, 433] on span "double_arrow" at bounding box center [306, 441] width 19 height 19
